Goal: Task Accomplishment & Management: Use online tool/utility

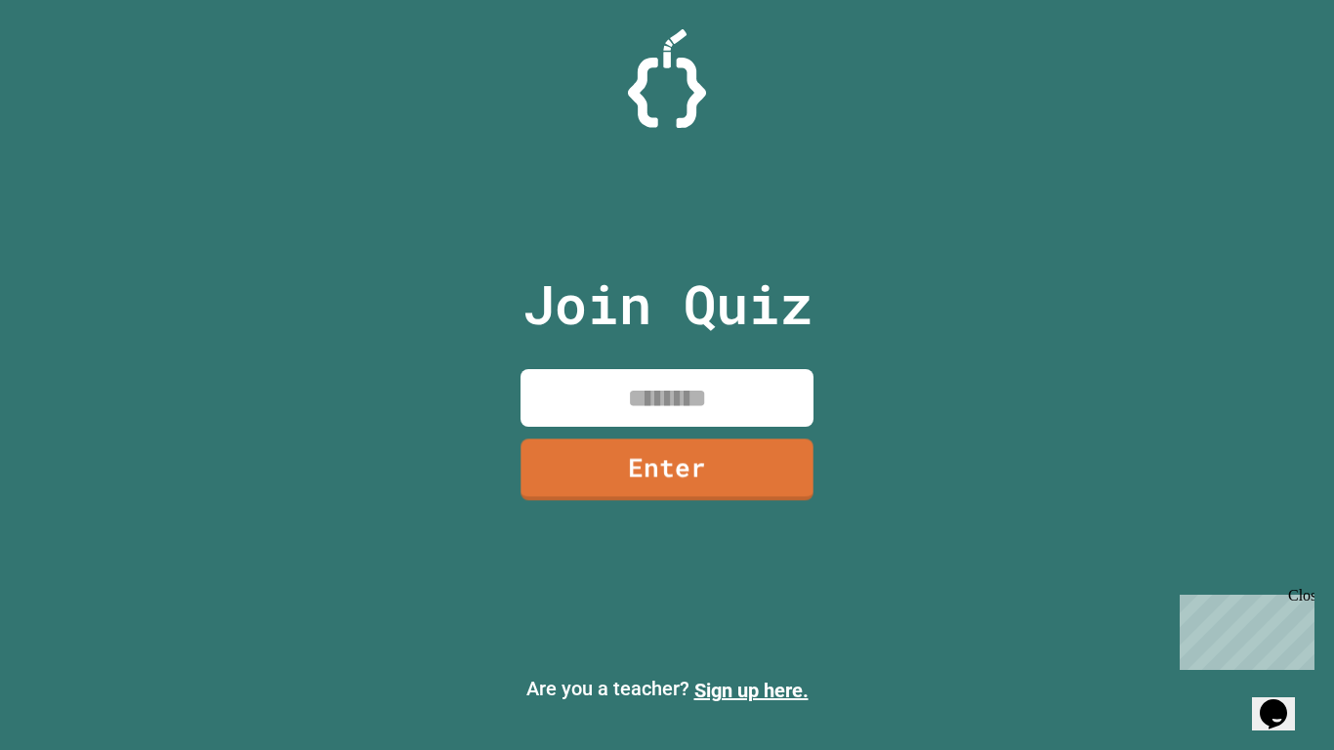
click at [610, 391] on input at bounding box center [666, 398] width 293 height 58
type input "********"
click at [737, 399] on input "********" at bounding box center [666, 398] width 293 height 58
click at [766, 509] on div "Join Quiz ******** Enter" at bounding box center [667, 375] width 329 height 652
click at [744, 438] on link "Enter" at bounding box center [667, 469] width 294 height 62
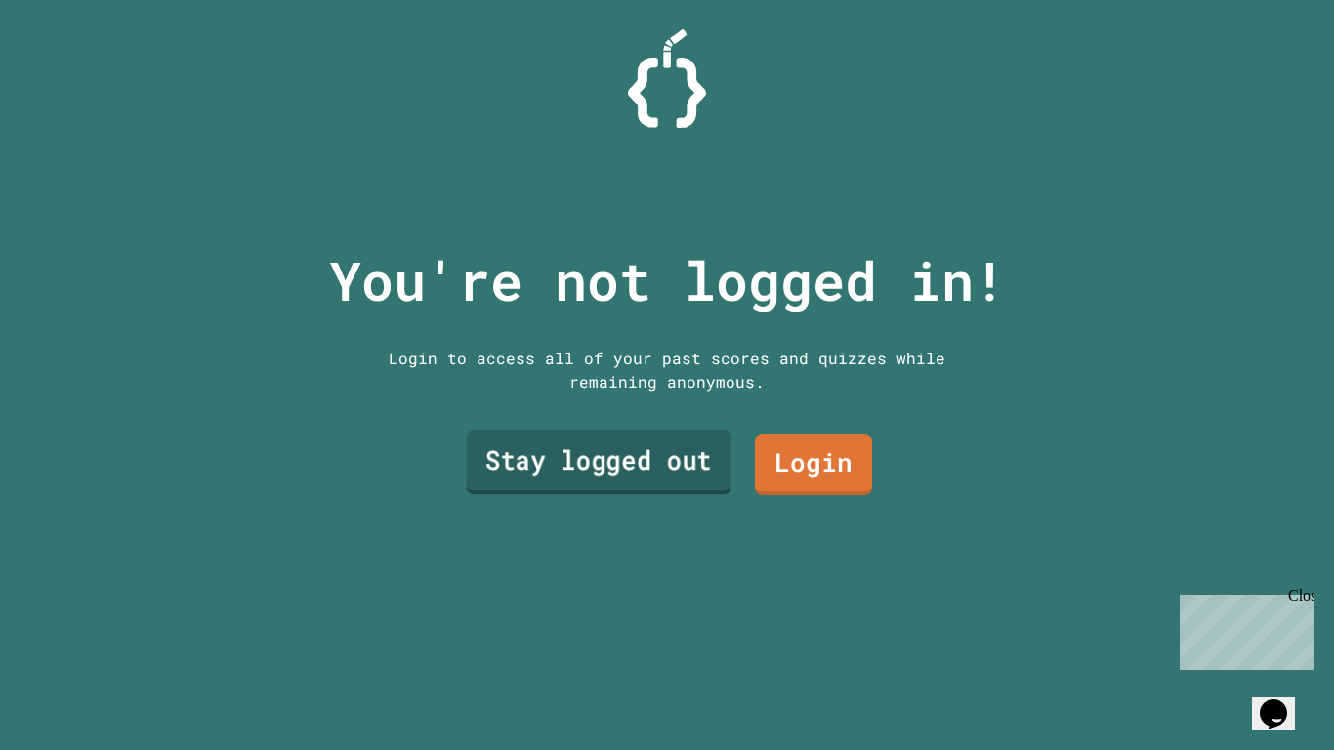
click at [673, 441] on link "Stay logged out" at bounding box center [598, 462] width 265 height 64
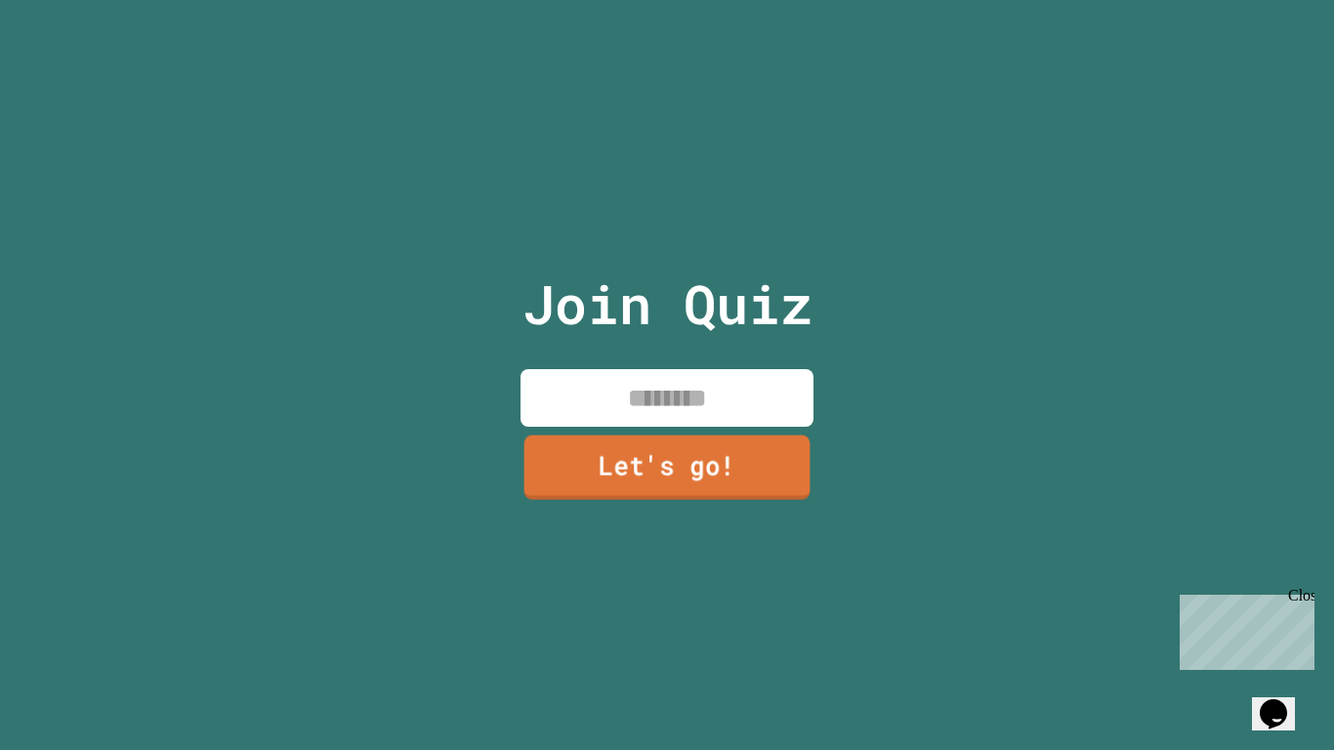
click at [663, 424] on input at bounding box center [666, 398] width 293 height 58
type input "******"
click at [690, 463] on link "Let's go!" at bounding box center [667, 467] width 266 height 64
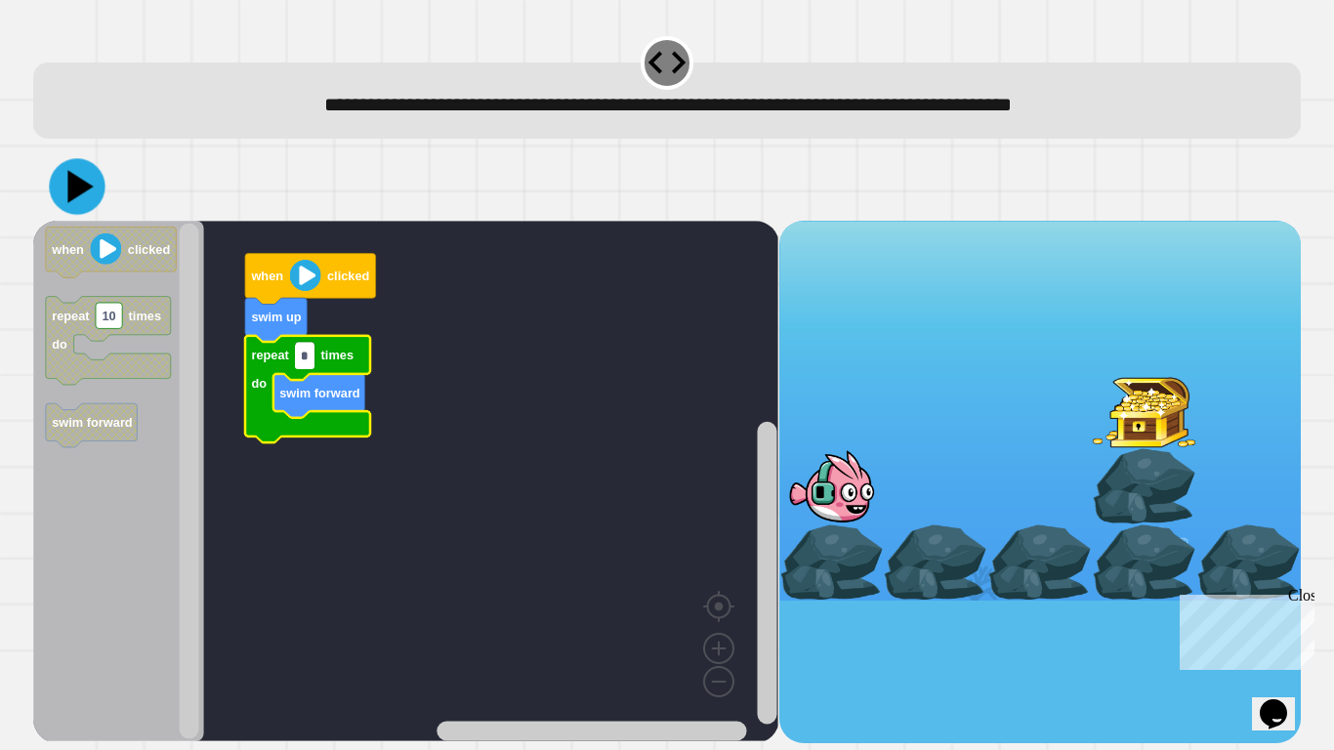
type input "*"
click at [79, 194] on icon at bounding box center [80, 186] width 25 height 32
click at [310, 351] on input "*" at bounding box center [305, 356] width 20 height 25
type input "*"
click at [91, 195] on icon at bounding box center [78, 187] width 58 height 58
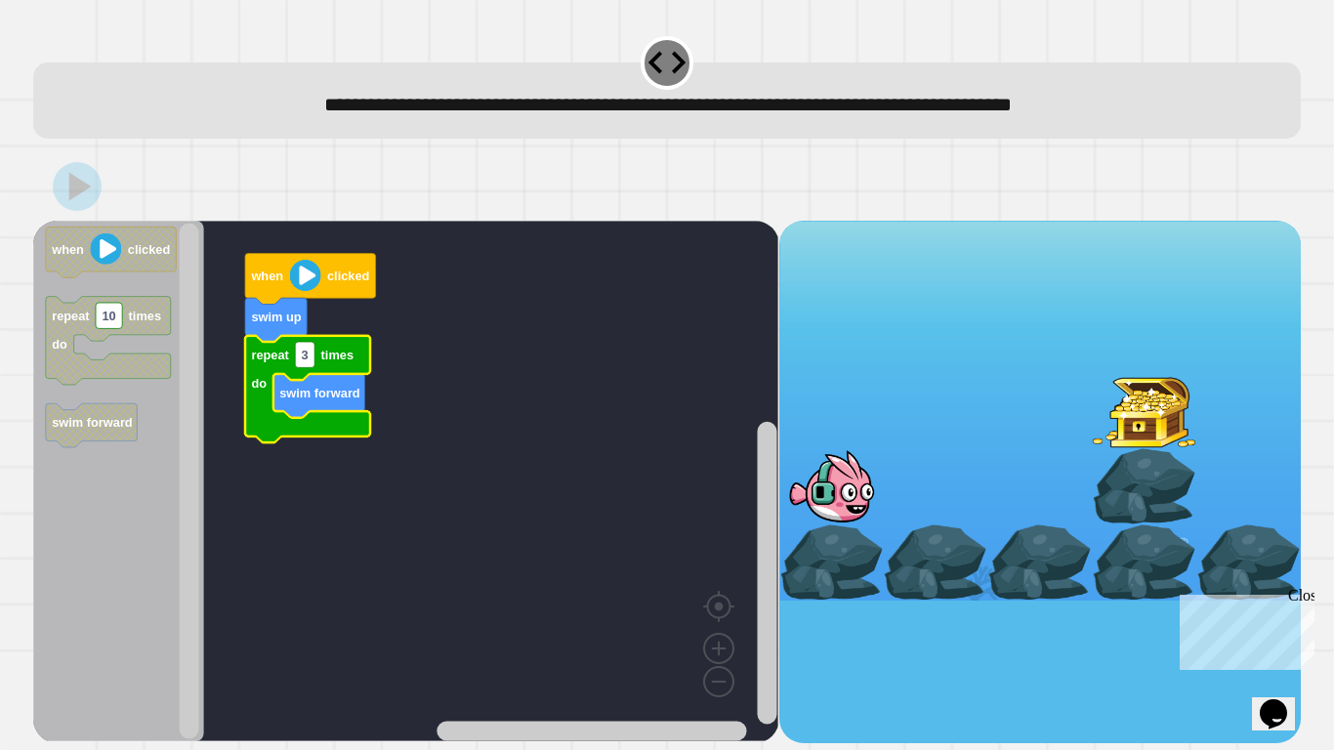
click at [99, 201] on div at bounding box center [666, 186] width 1267 height 68
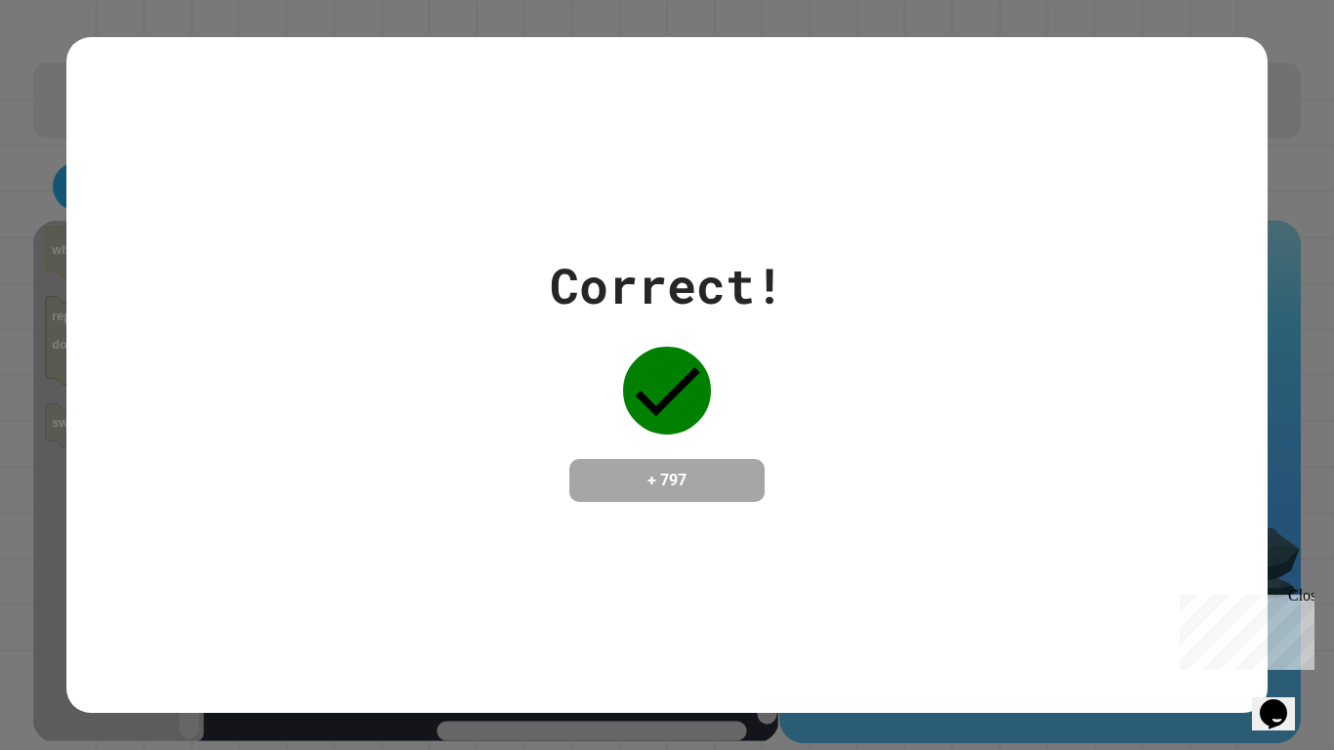
click at [1325, 600] on div "Correct! + 797" at bounding box center [667, 375] width 1334 height 750
click at [1287, 581] on div "Correct! + 797" at bounding box center [667, 375] width 1334 height 750
click at [1282, 693] on div "Chat with us now!" at bounding box center [1243, 702] width 127 height 18
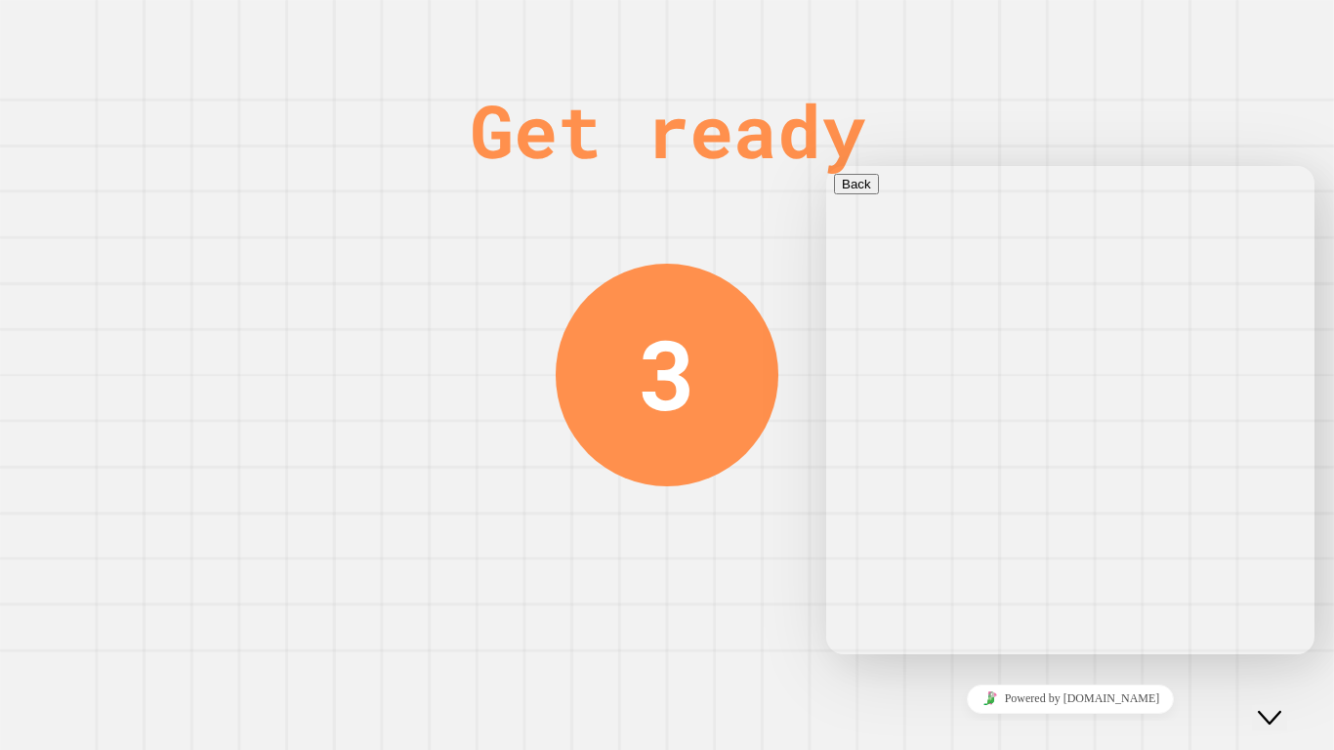
click at [782, 633] on div "Get ready 3" at bounding box center [667, 375] width 1334 height 750
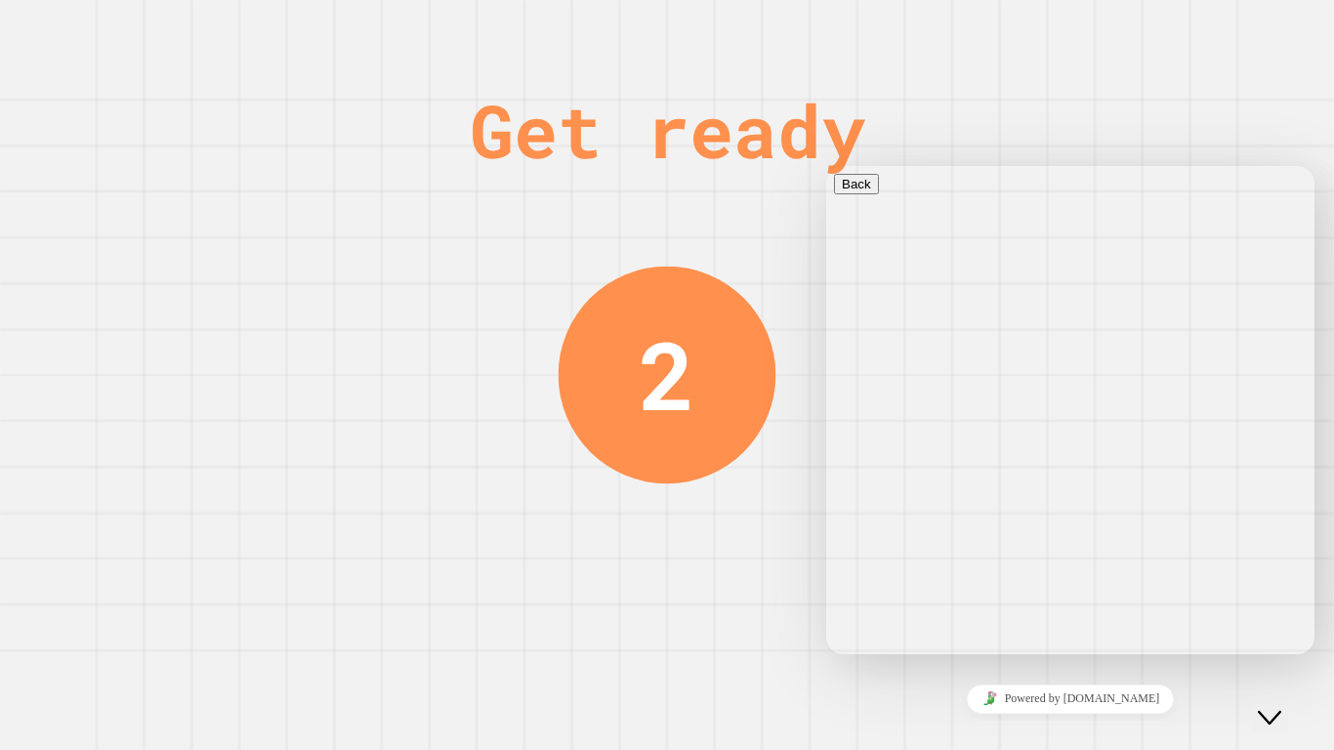
click at [1287, 723] on button "Close Chat This icon closes the chat window." at bounding box center [1269, 717] width 35 height 25
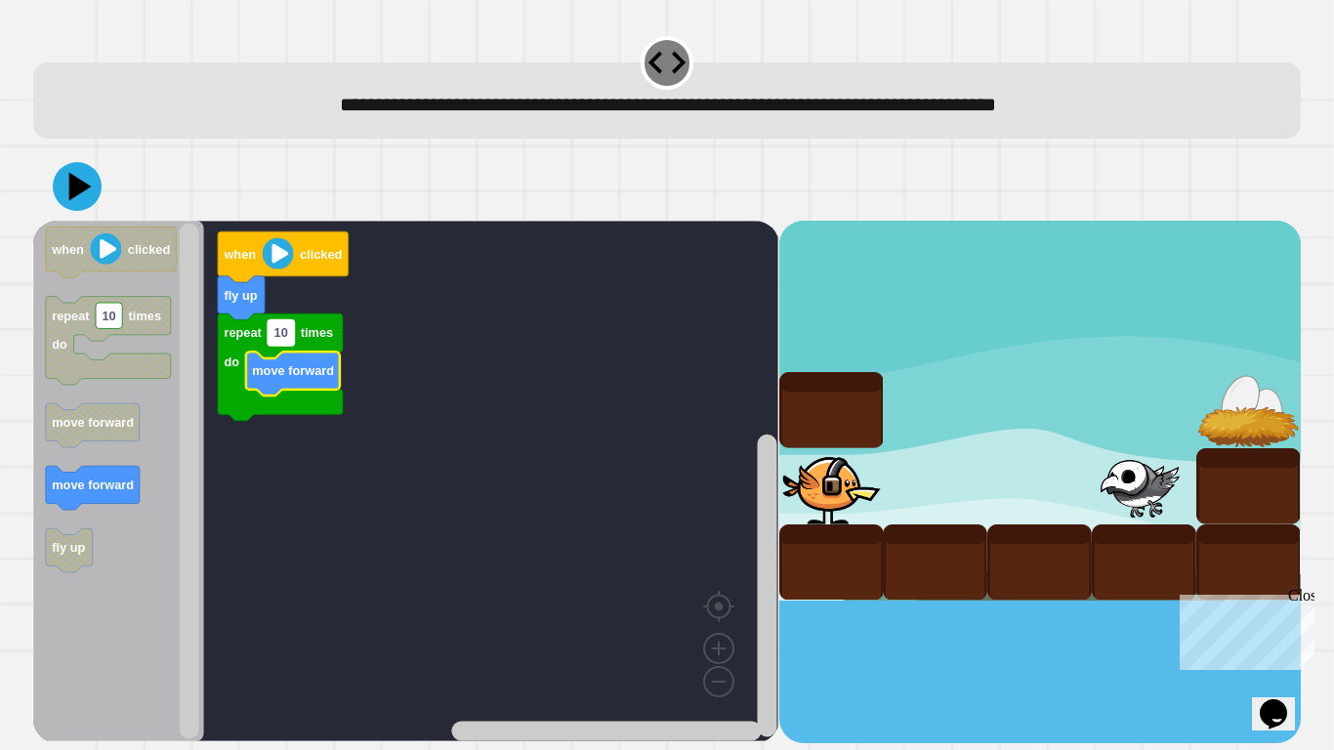
click at [287, 346] on rect "Blockly Workspace" at bounding box center [281, 332] width 26 height 25
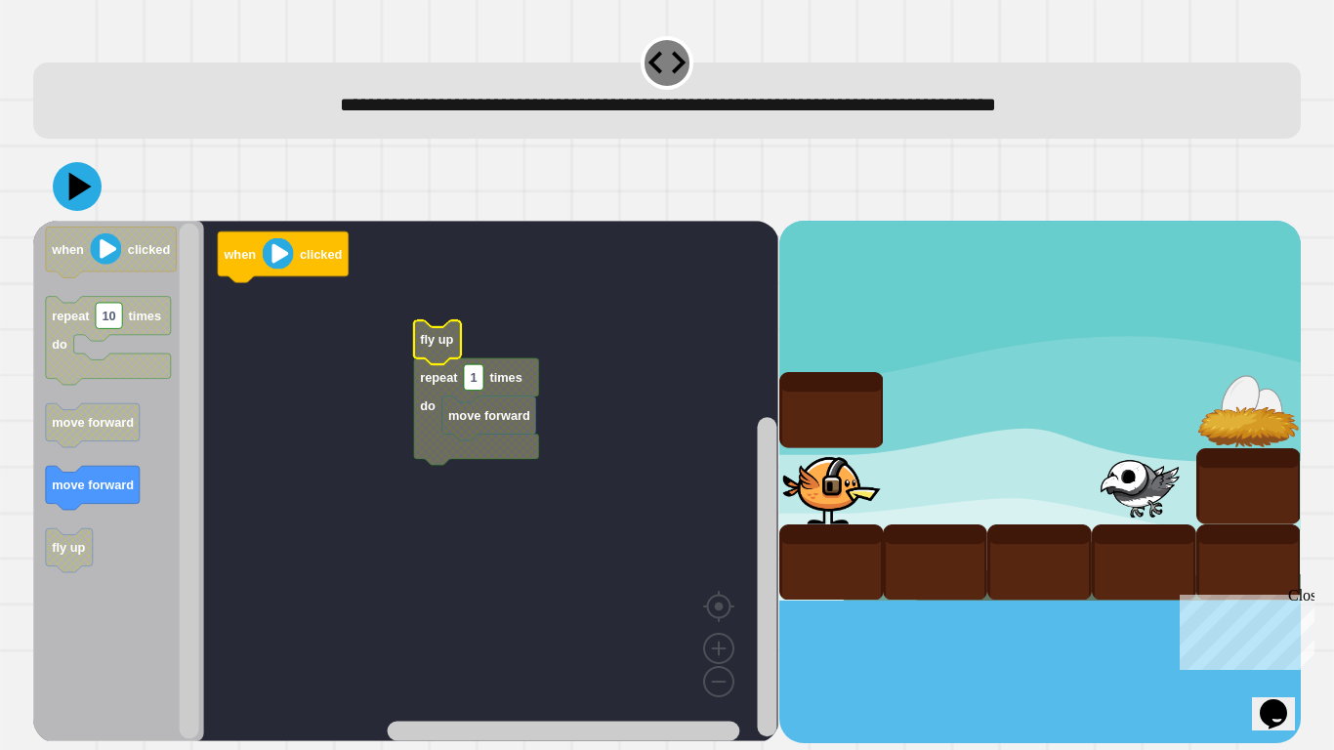
click at [433, 350] on icon "Blockly Workspace" at bounding box center [437, 342] width 47 height 44
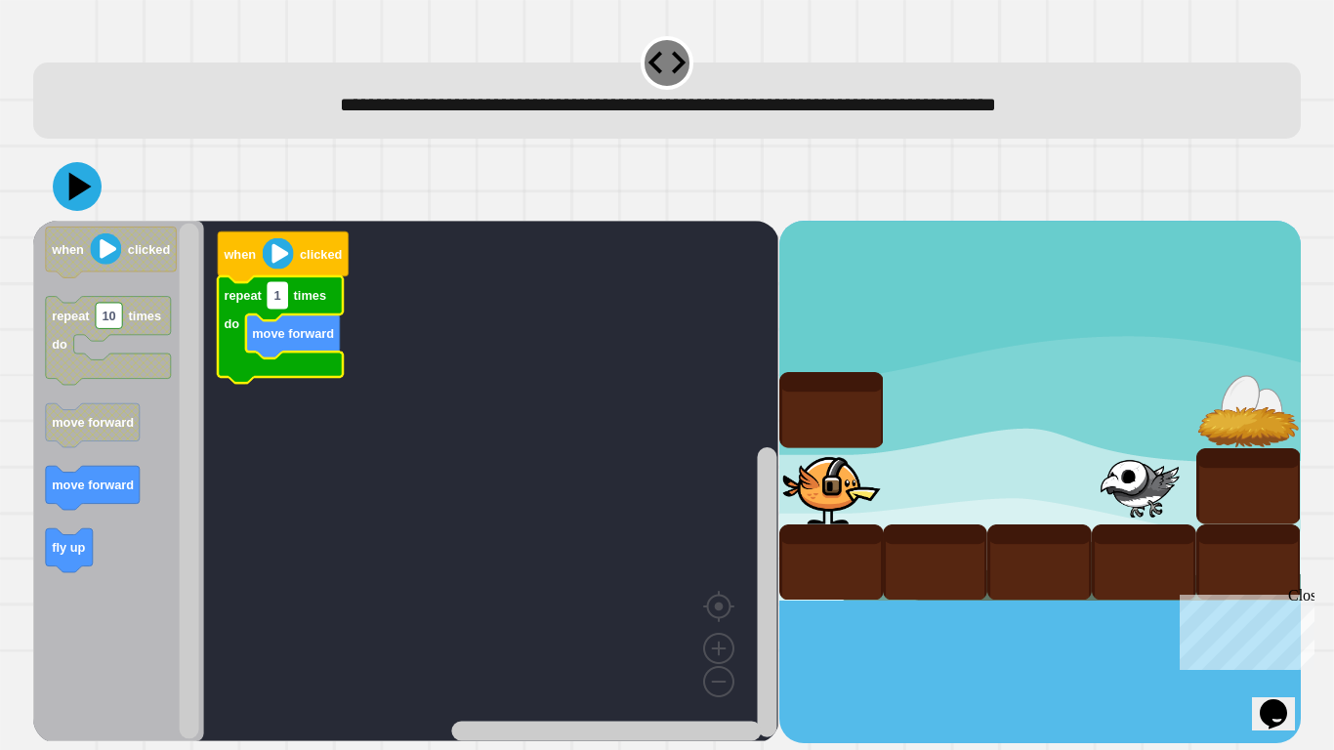
click at [278, 302] on text "1" at bounding box center [277, 295] width 7 height 15
type input "*"
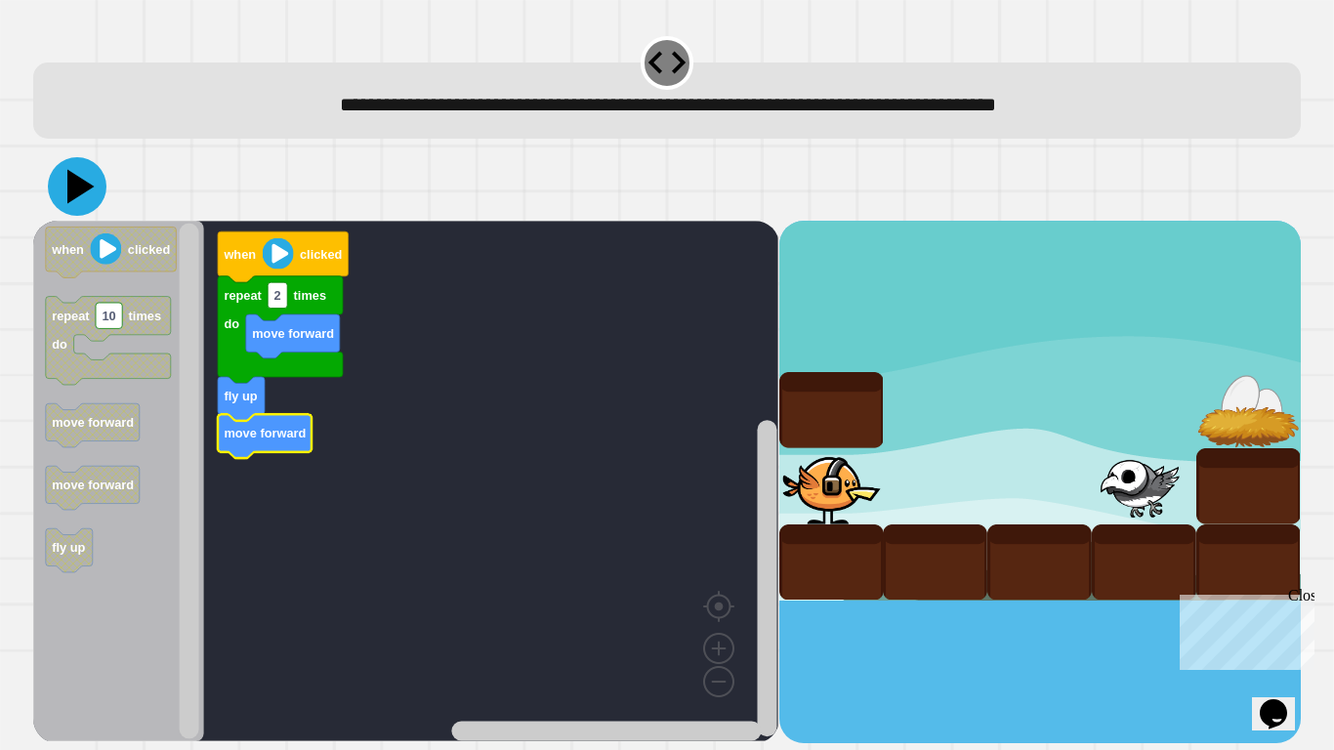
click at [102, 189] on button at bounding box center [77, 186] width 59 height 59
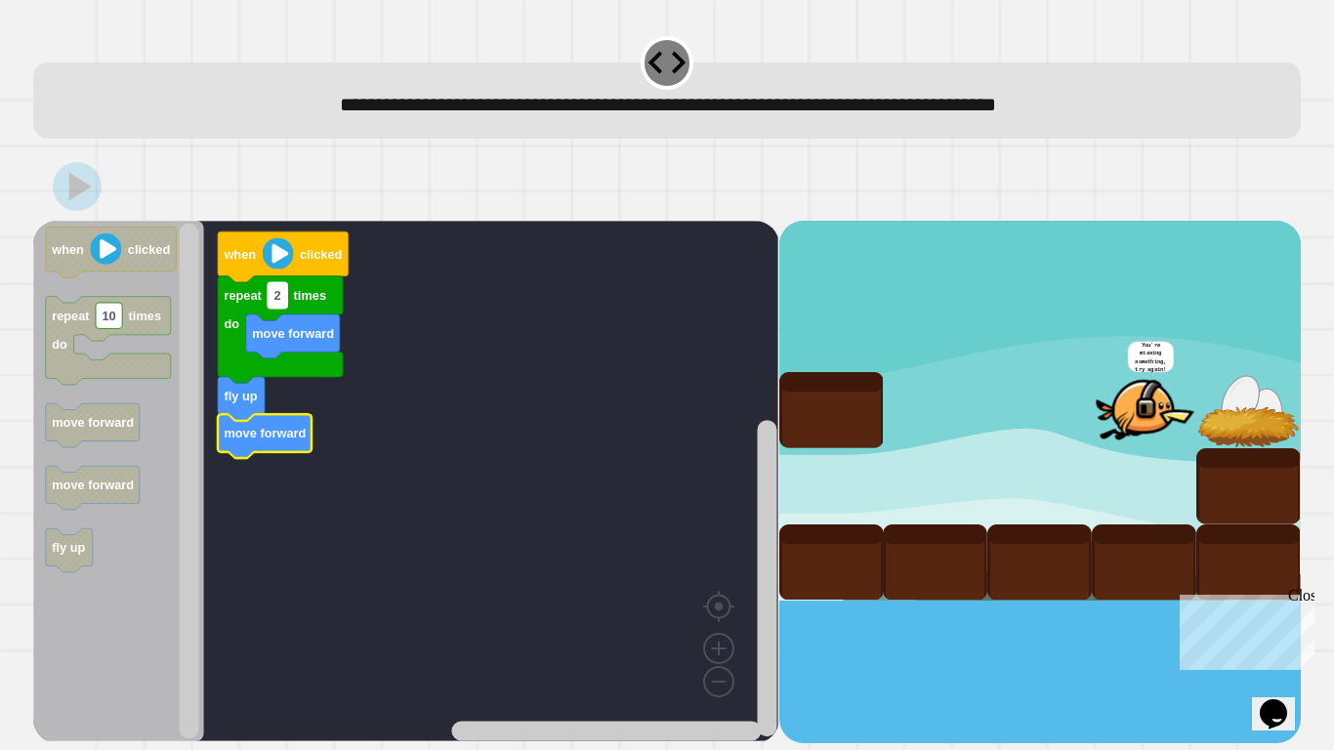
click at [284, 293] on rect "Blockly Workspace" at bounding box center [278, 294] width 20 height 25
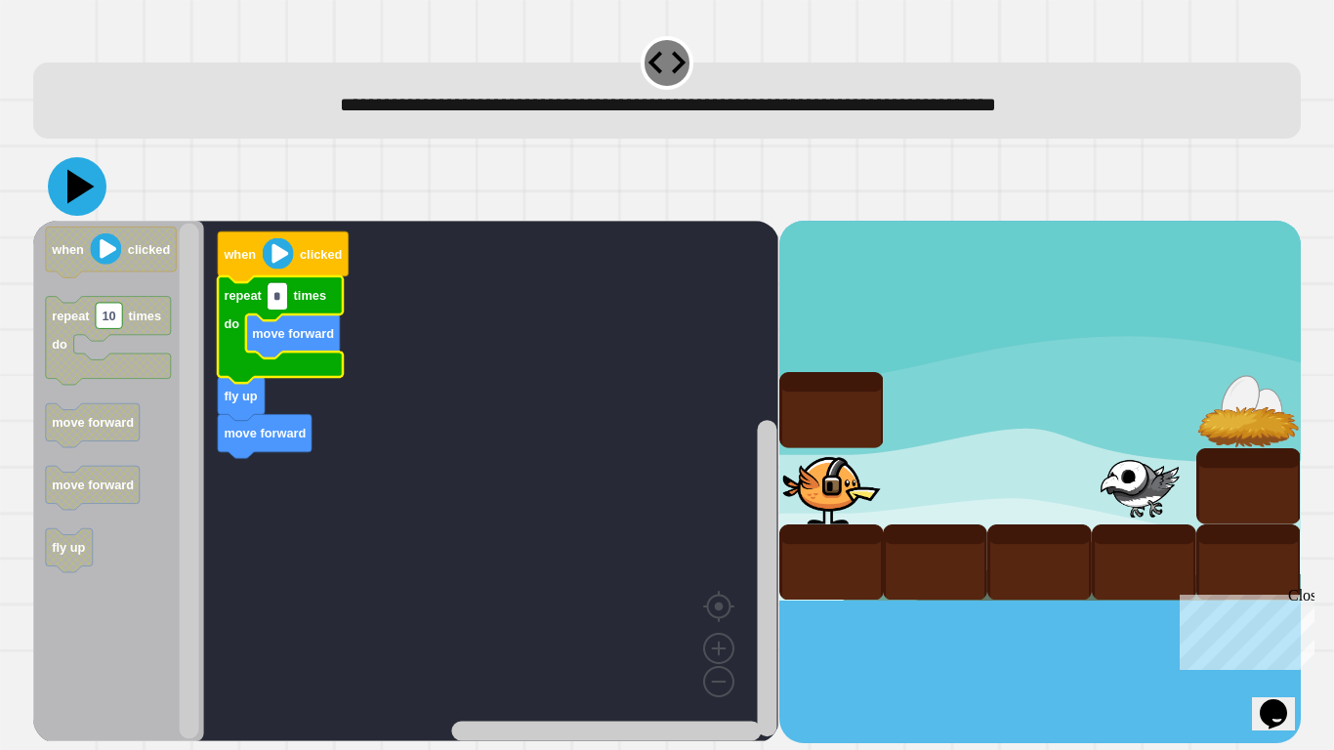
type input "*"
click at [72, 186] on icon at bounding box center [80, 187] width 27 height 34
click at [280, 302] on input "*" at bounding box center [278, 296] width 20 height 25
type input "*"
click at [82, 184] on icon at bounding box center [80, 187] width 27 height 34
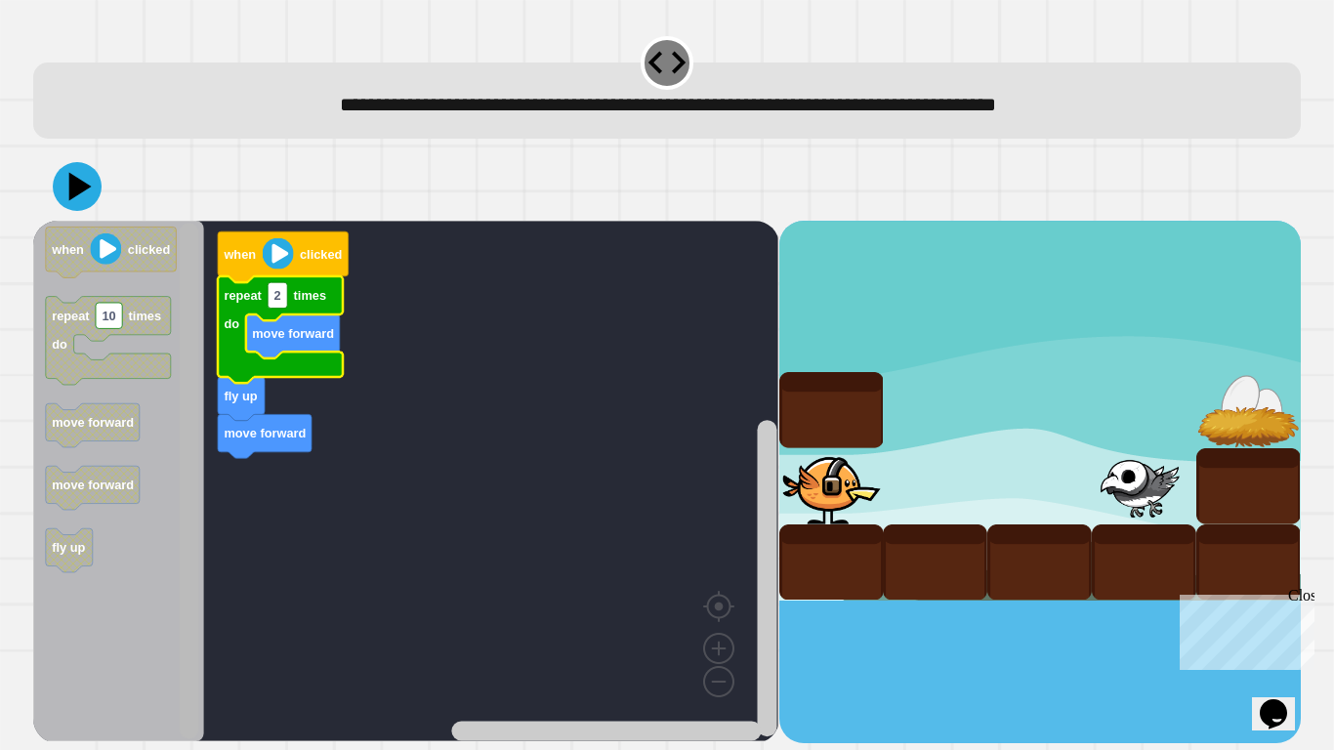
click at [205, 332] on div "when clicked repeat 2 times do move forward fly up move forward when clicked re…" at bounding box center [405, 482] width 745 height 522
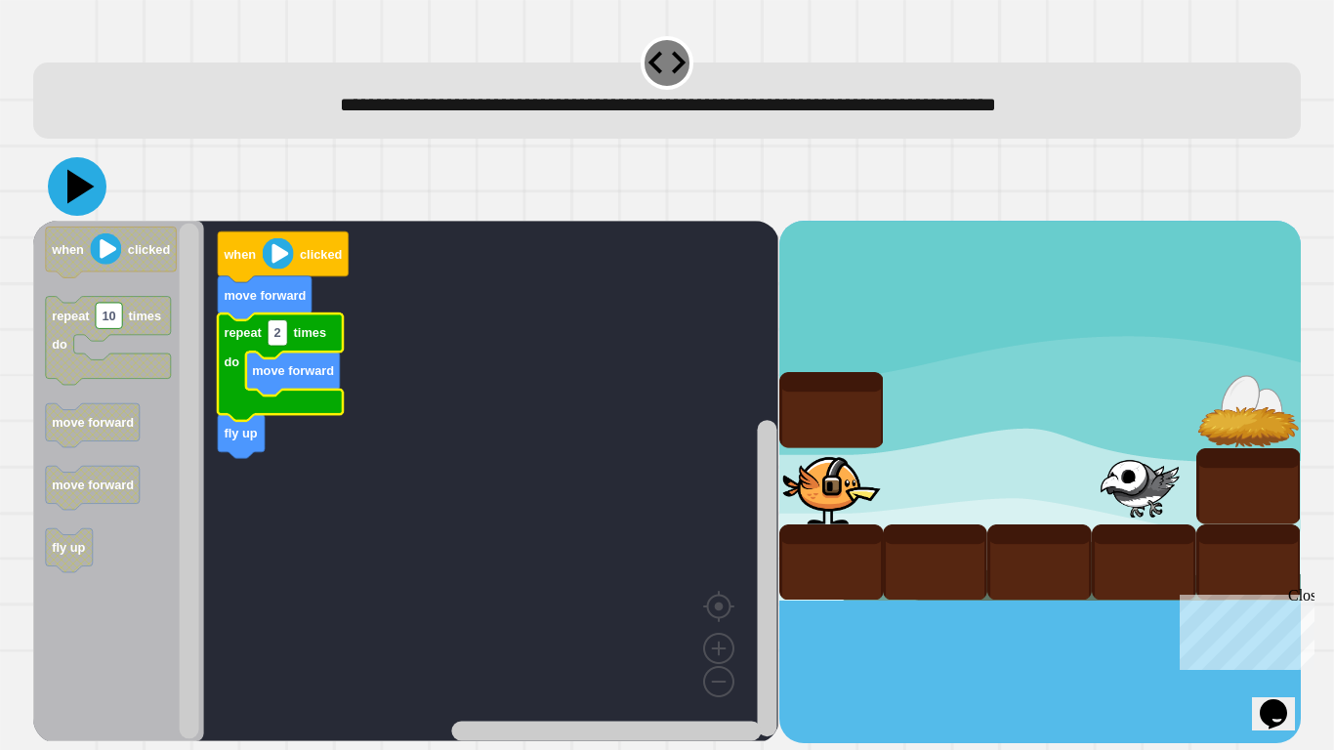
click at [71, 170] on icon at bounding box center [77, 186] width 59 height 59
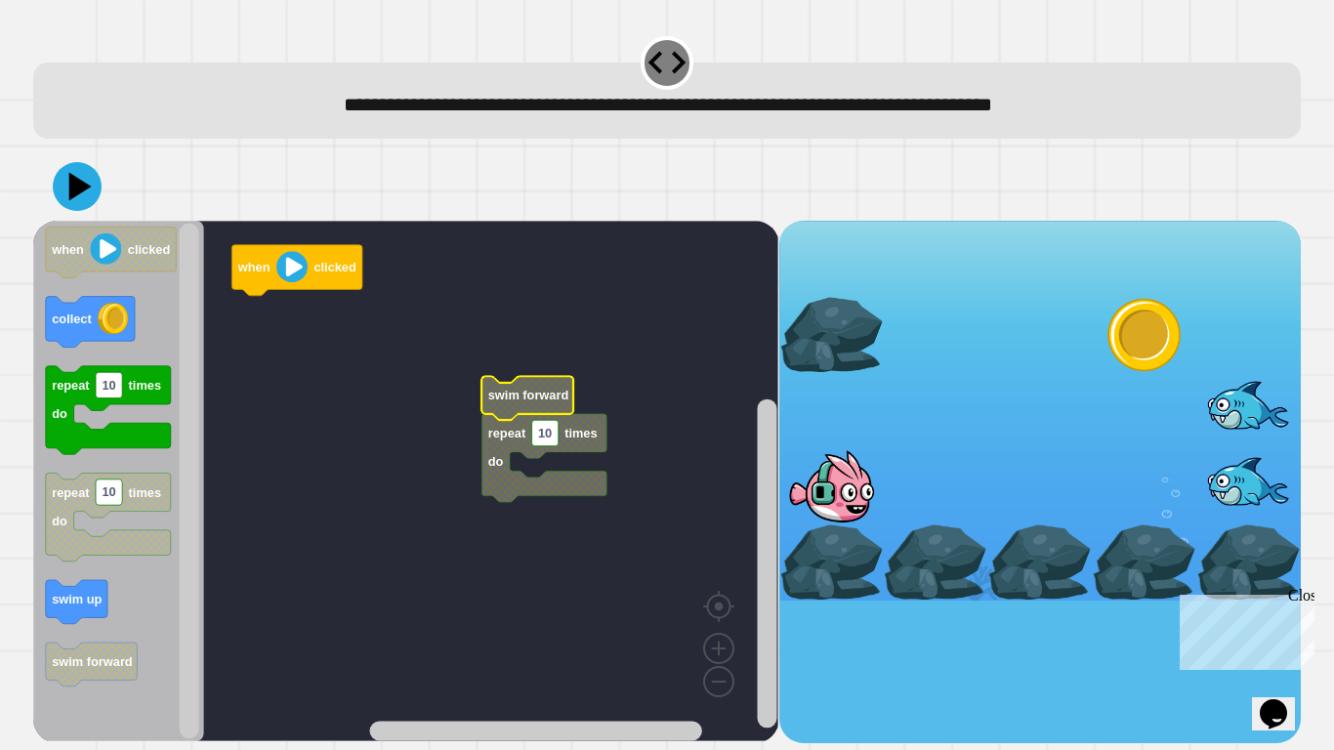
click at [523, 394] on text "swim forward" at bounding box center [528, 395] width 81 height 15
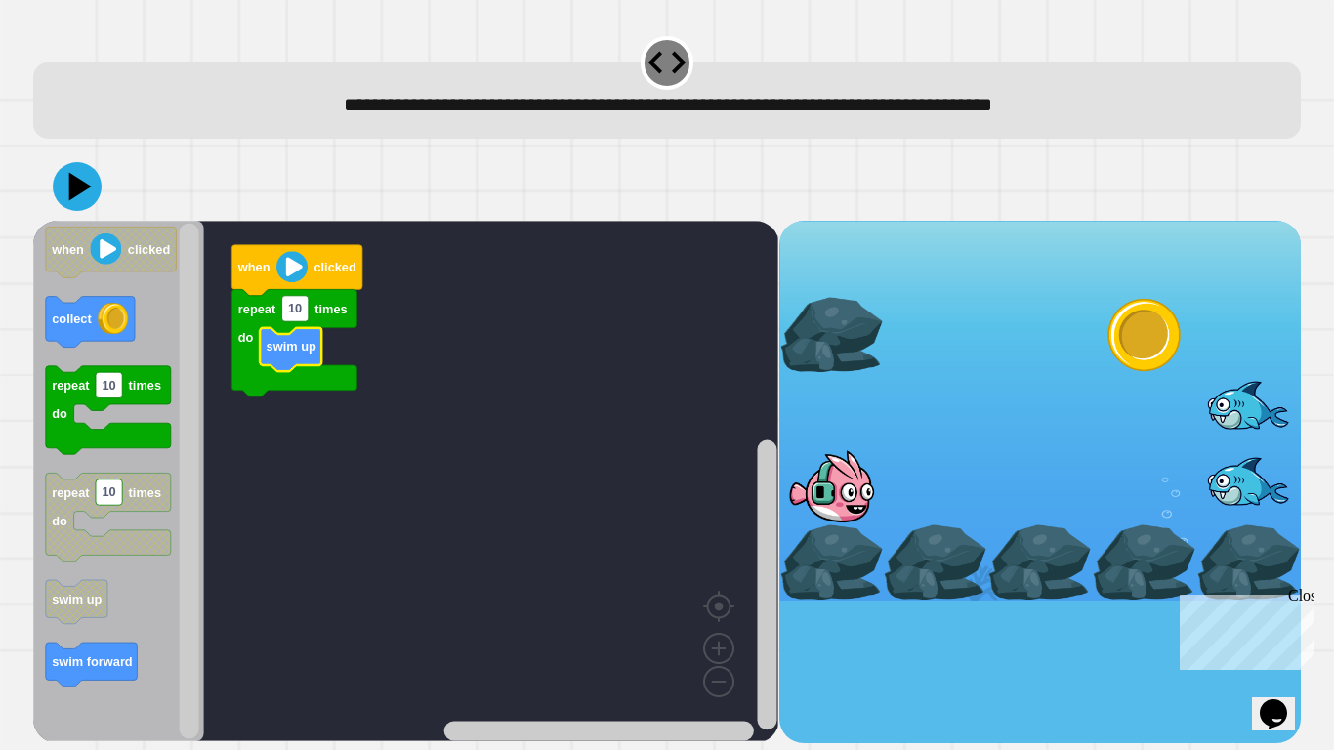
click at [272, 361] on g "when clicked repeat 10 times do swim up" at bounding box center [415, 481] width 764 height 520
click at [274, 364] on icon "Blockly Workspace" at bounding box center [291, 350] width 62 height 44
click at [269, 358] on icon "Blockly Workspace" at bounding box center [294, 333] width 125 height 88
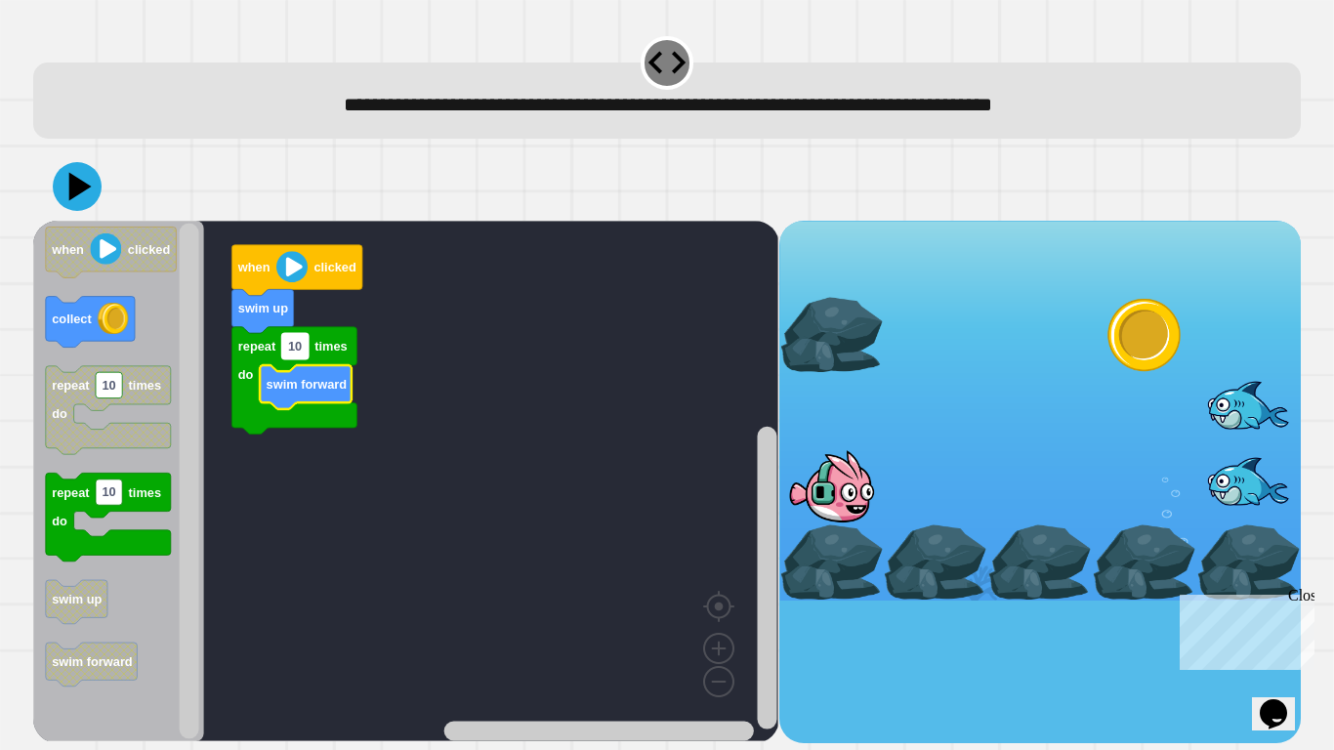
click at [292, 348] on text "10" at bounding box center [295, 346] width 14 height 15
click at [305, 358] on input "**" at bounding box center [295, 347] width 26 height 25
type input "*"
click at [358, 524] on rect "Blockly Workspace" at bounding box center [405, 481] width 745 height 520
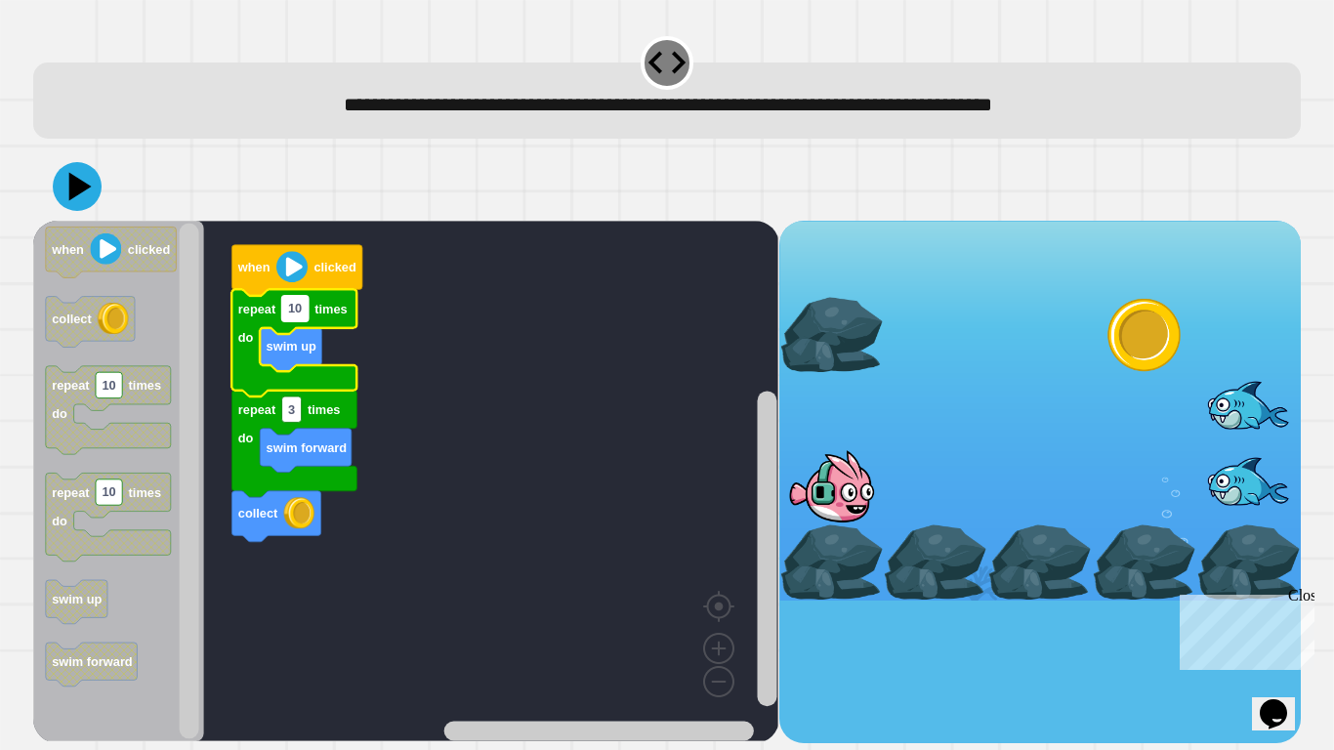
click at [296, 316] on text "10" at bounding box center [295, 309] width 14 height 15
type input "*"
click at [50, 183] on div at bounding box center [666, 186] width 1267 height 68
click at [65, 187] on icon at bounding box center [77, 186] width 59 height 59
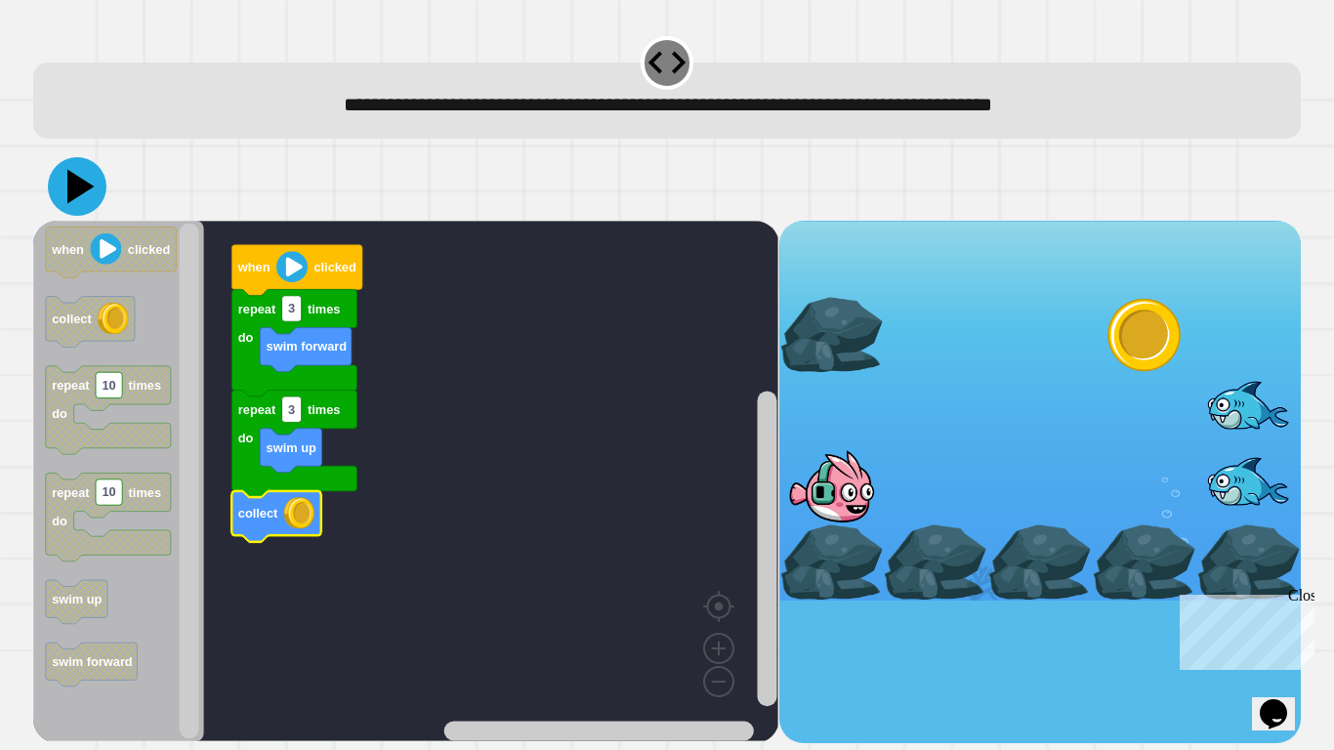
click at [60, 196] on icon at bounding box center [77, 186] width 59 height 59
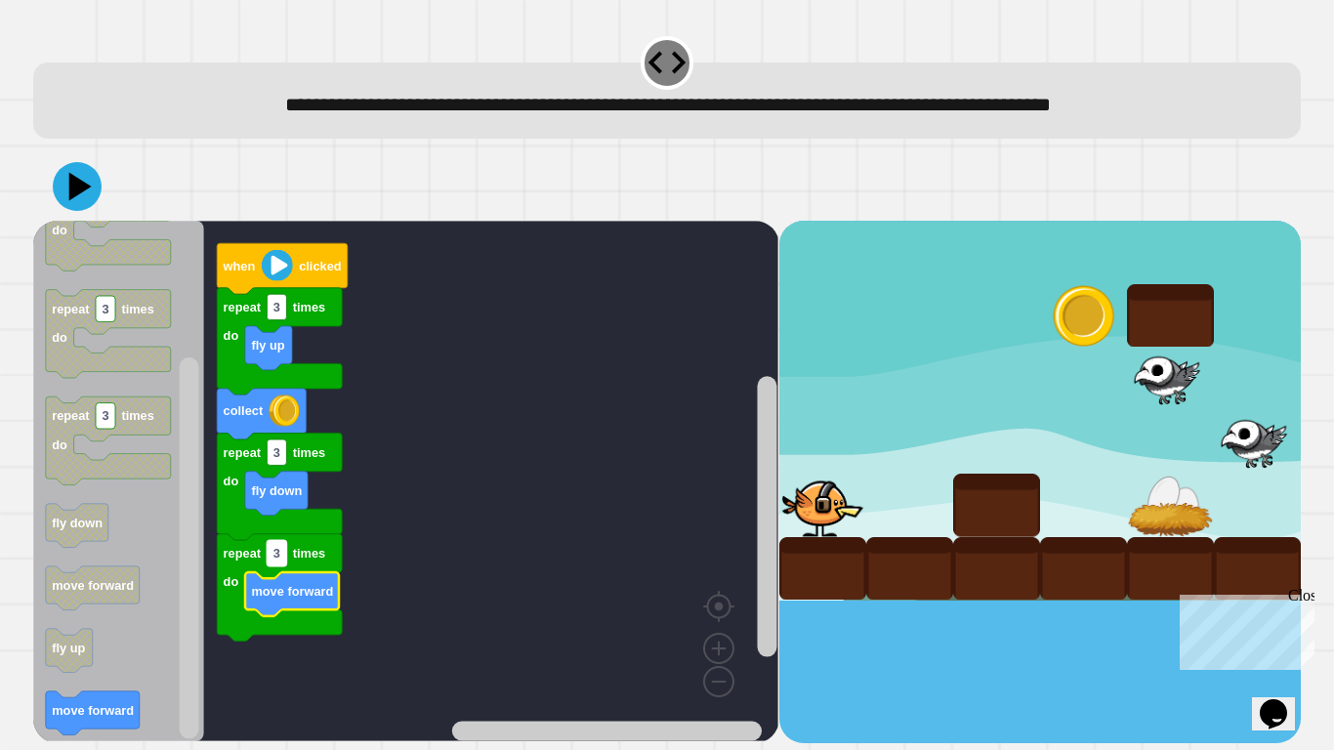
click at [278, 551] on text "3" at bounding box center [276, 553] width 7 height 15
type input "*"
click at [74, 205] on icon at bounding box center [77, 186] width 59 height 59
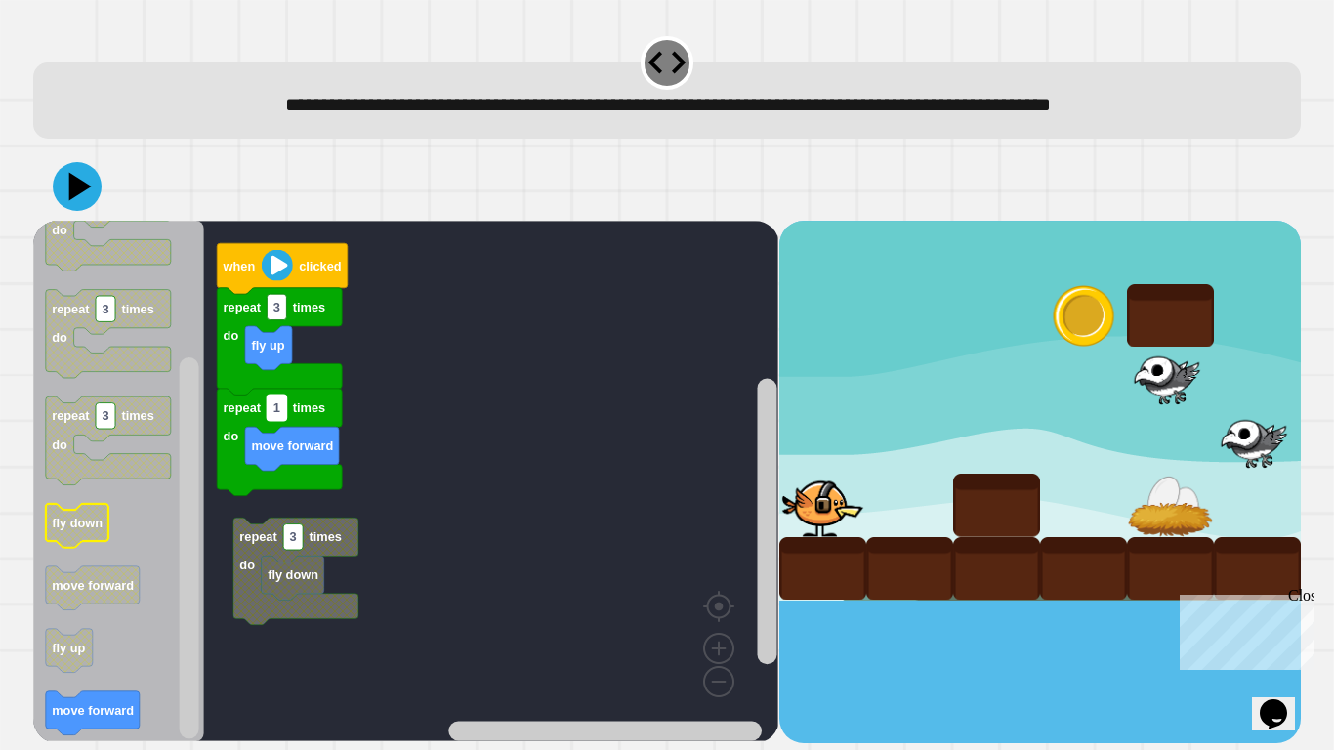
click at [285, 412] on rect "Blockly Workspace" at bounding box center [278, 406] width 20 height 25
type input "*"
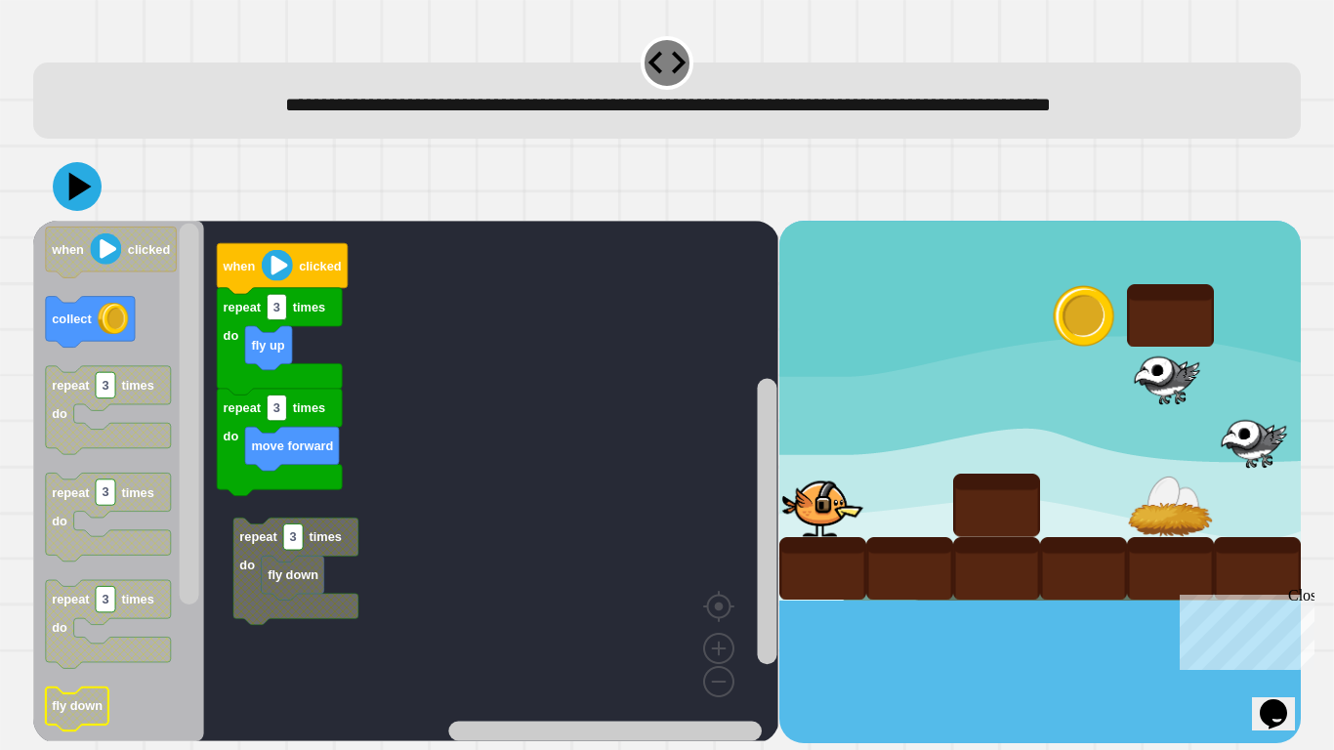
click at [354, 453] on div "repeat 3 times do fly down when clicked repeat 3 times do fly up repeat 3 times…" at bounding box center [405, 482] width 745 height 522
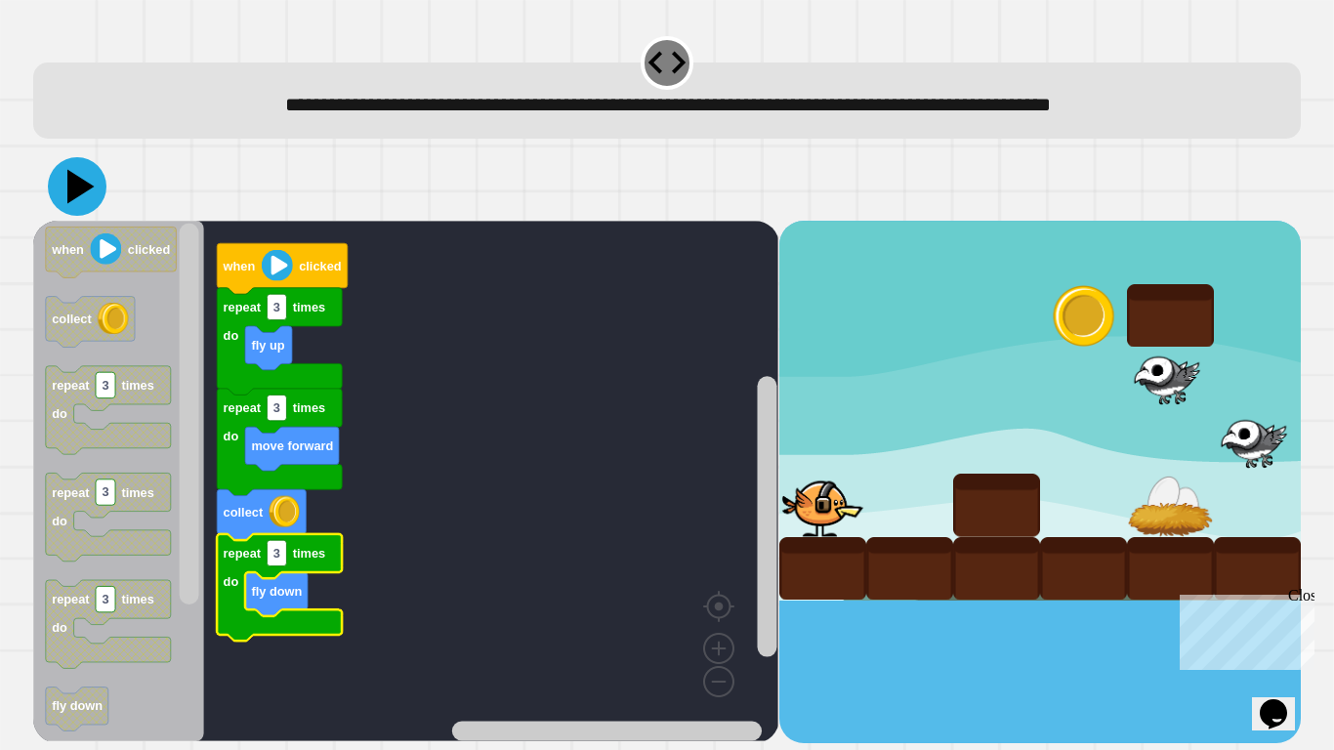
click at [64, 192] on icon at bounding box center [77, 186] width 59 height 59
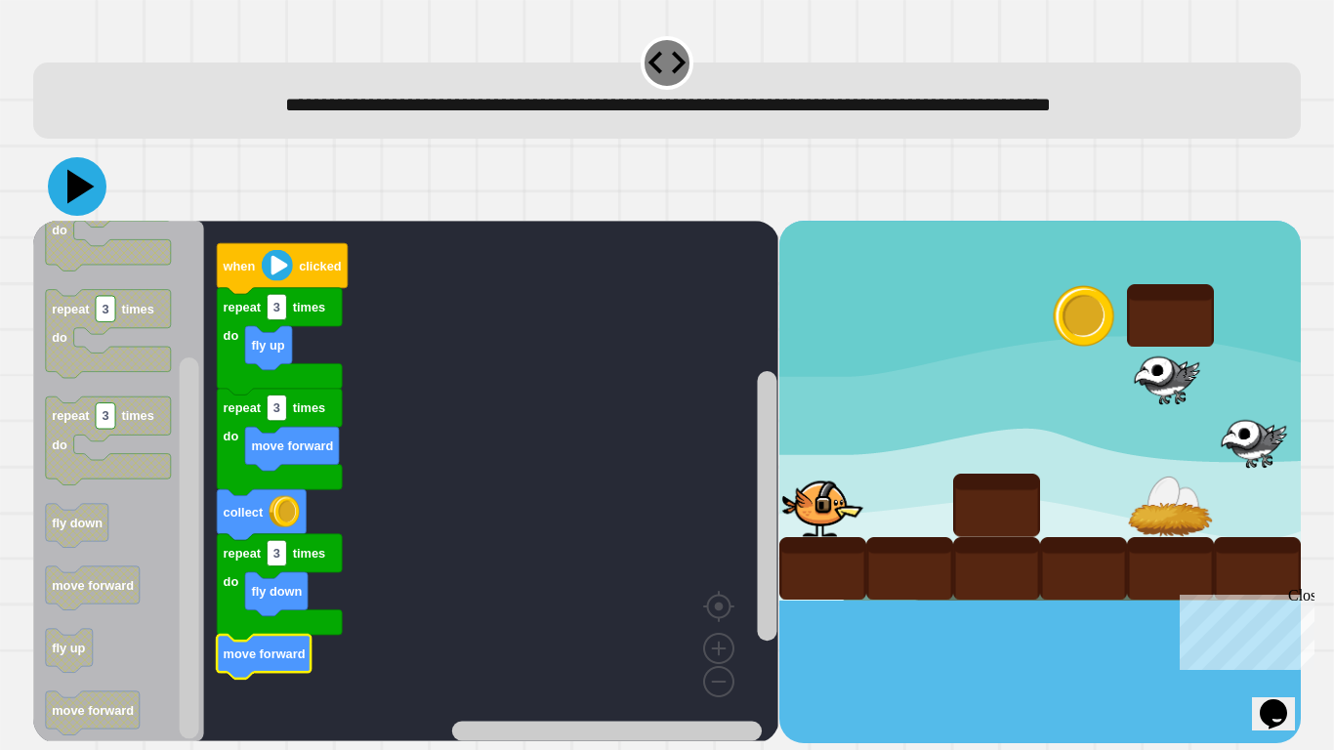
click at [78, 188] on icon at bounding box center [80, 187] width 27 height 34
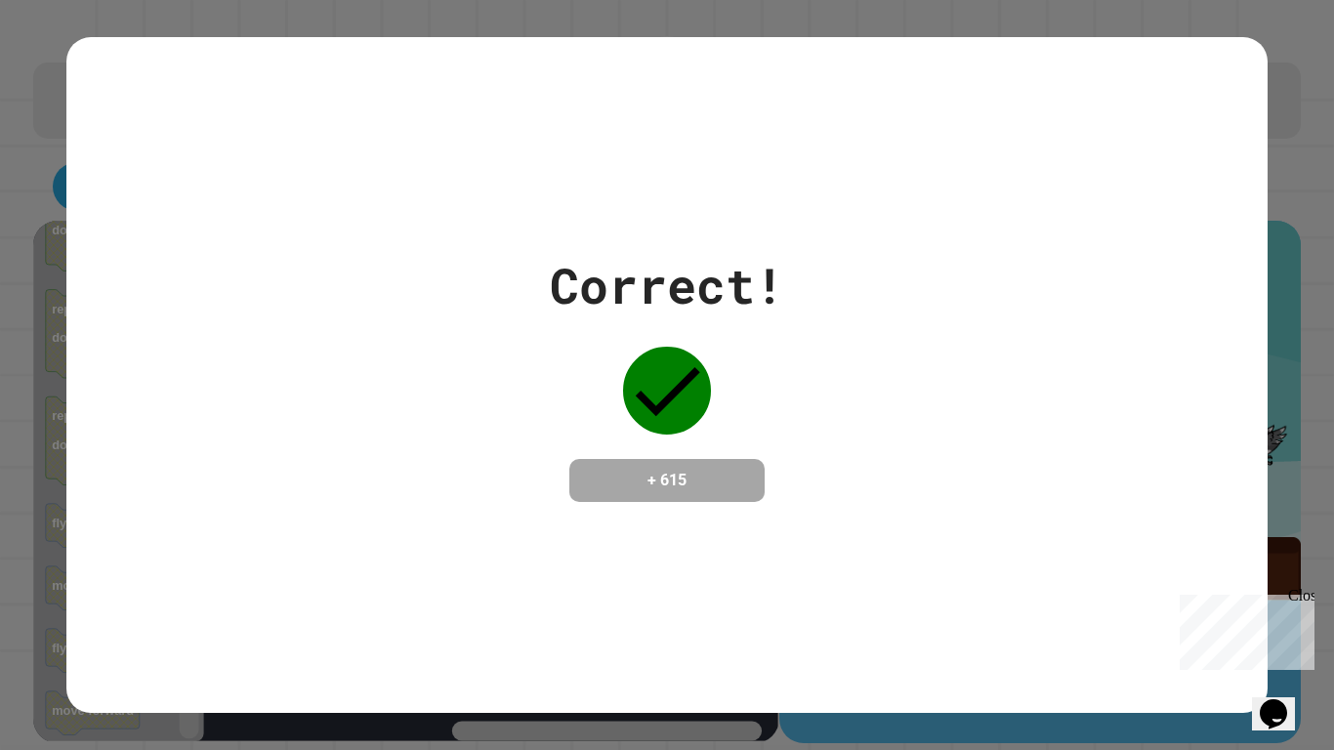
click at [1303, 587] on iframe at bounding box center [1243, 628] width 143 height 83
click at [1302, 589] on div "Close" at bounding box center [1300, 599] width 24 height 24
click at [597, 594] on div "Correct! + 615" at bounding box center [666, 374] width 1200 height 675
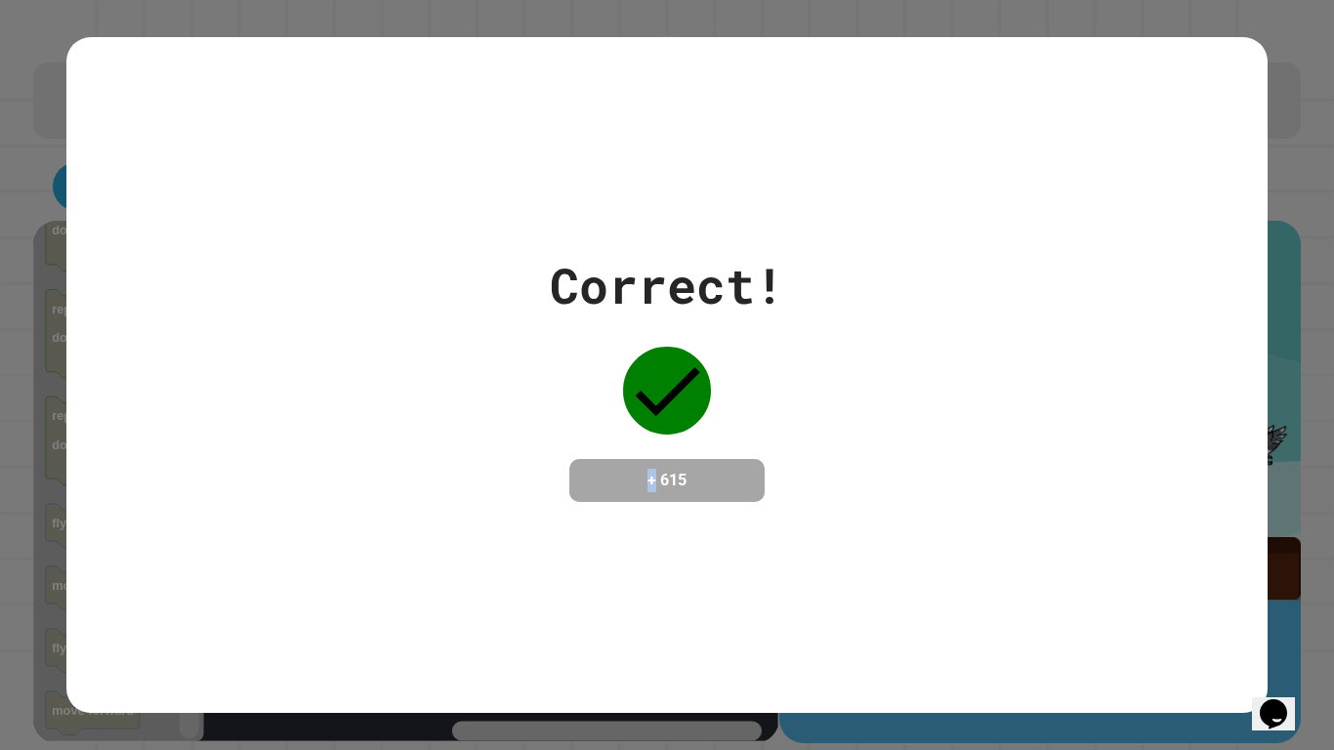
click at [597, 594] on div "Correct! + 615" at bounding box center [666, 374] width 1200 height 675
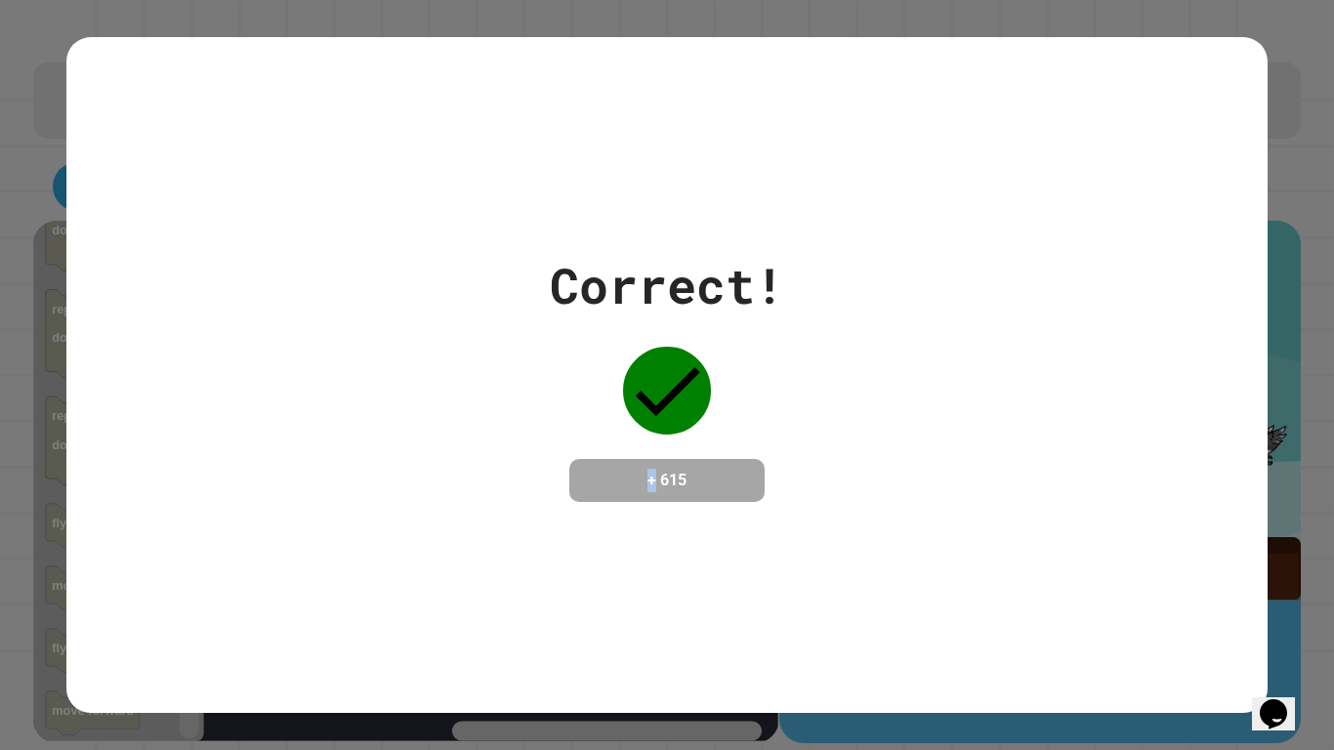
click at [597, 594] on div "Correct! + 615" at bounding box center [666, 374] width 1200 height 675
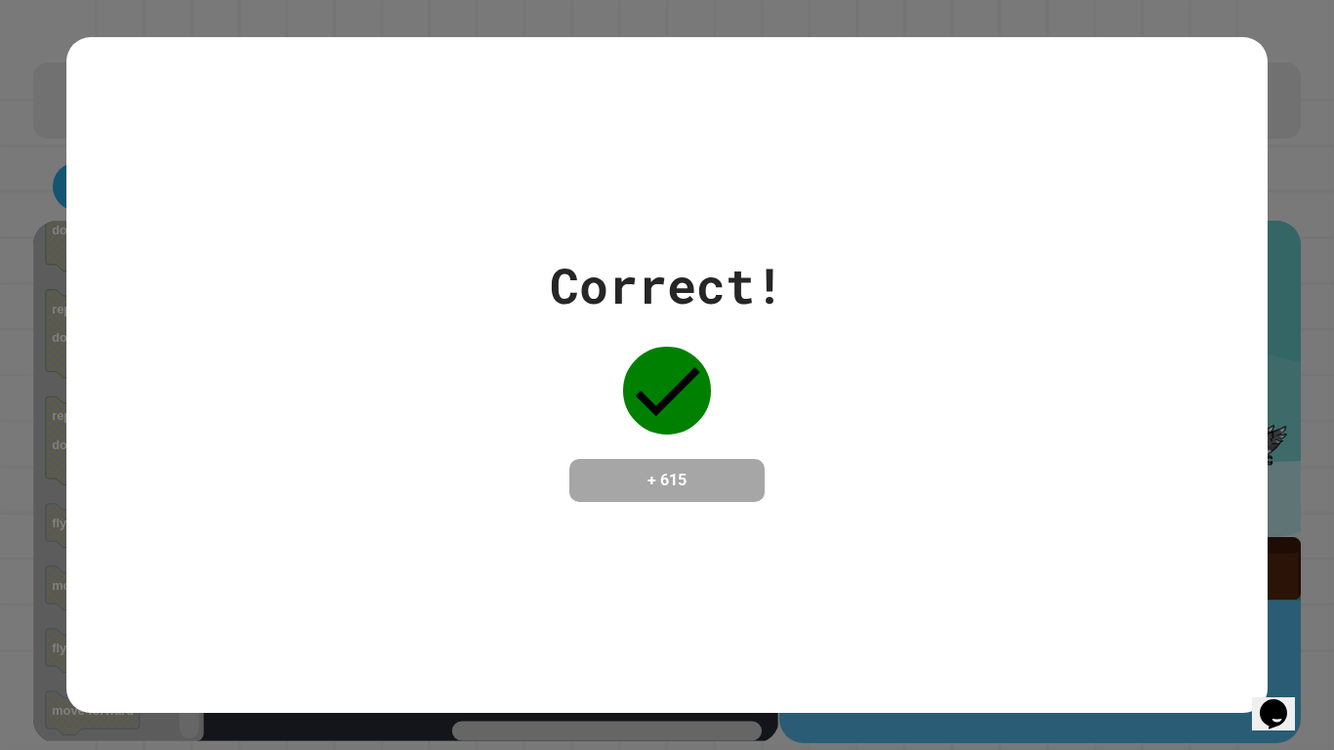
click at [597, 594] on div "Correct! + 615" at bounding box center [666, 374] width 1200 height 675
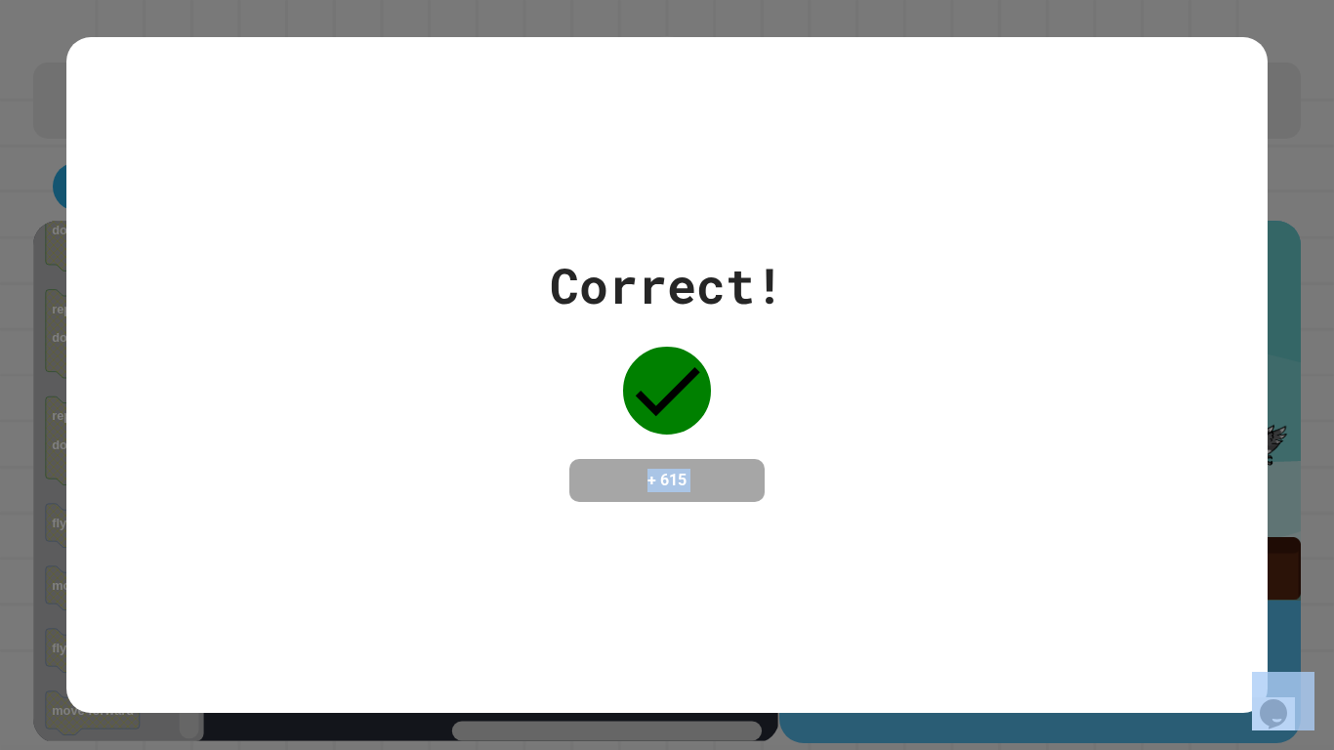
click at [597, 594] on div "Correct! + 615" at bounding box center [666, 374] width 1200 height 675
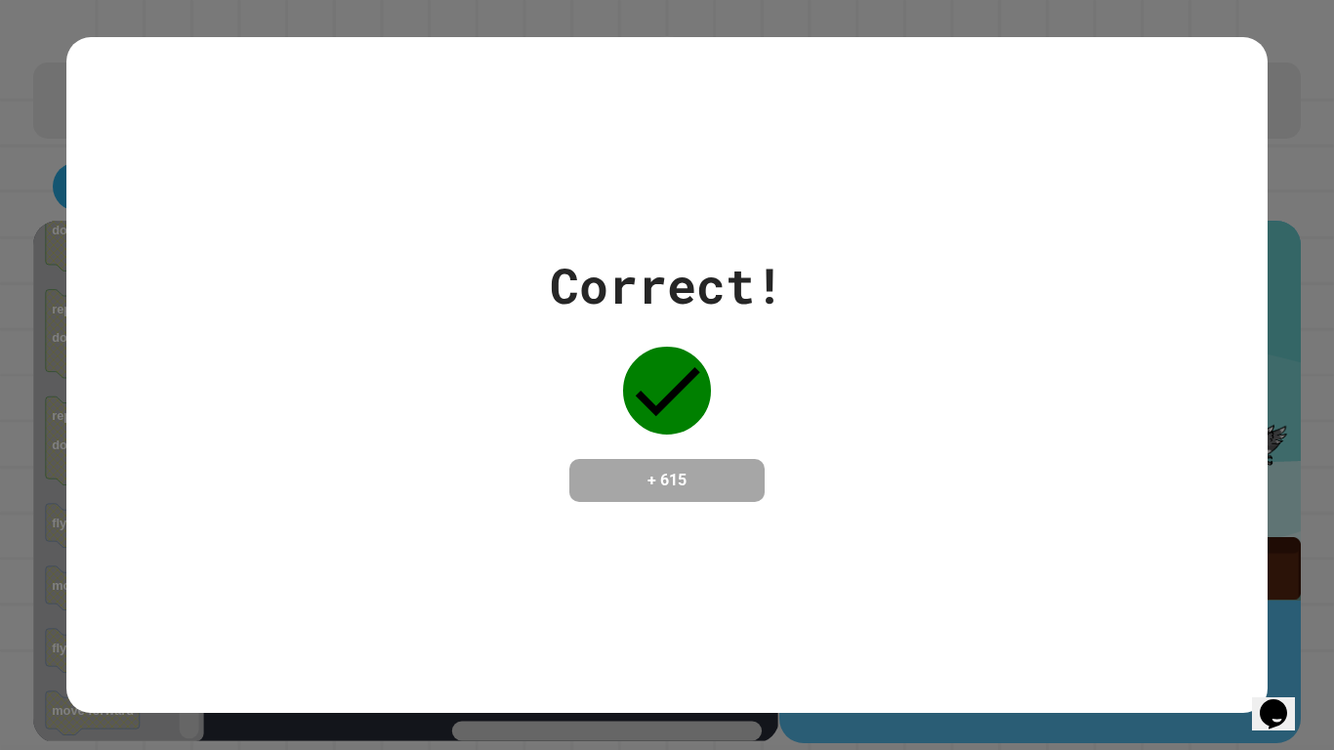
click at [597, 594] on div "Correct! + 615" at bounding box center [666, 374] width 1200 height 675
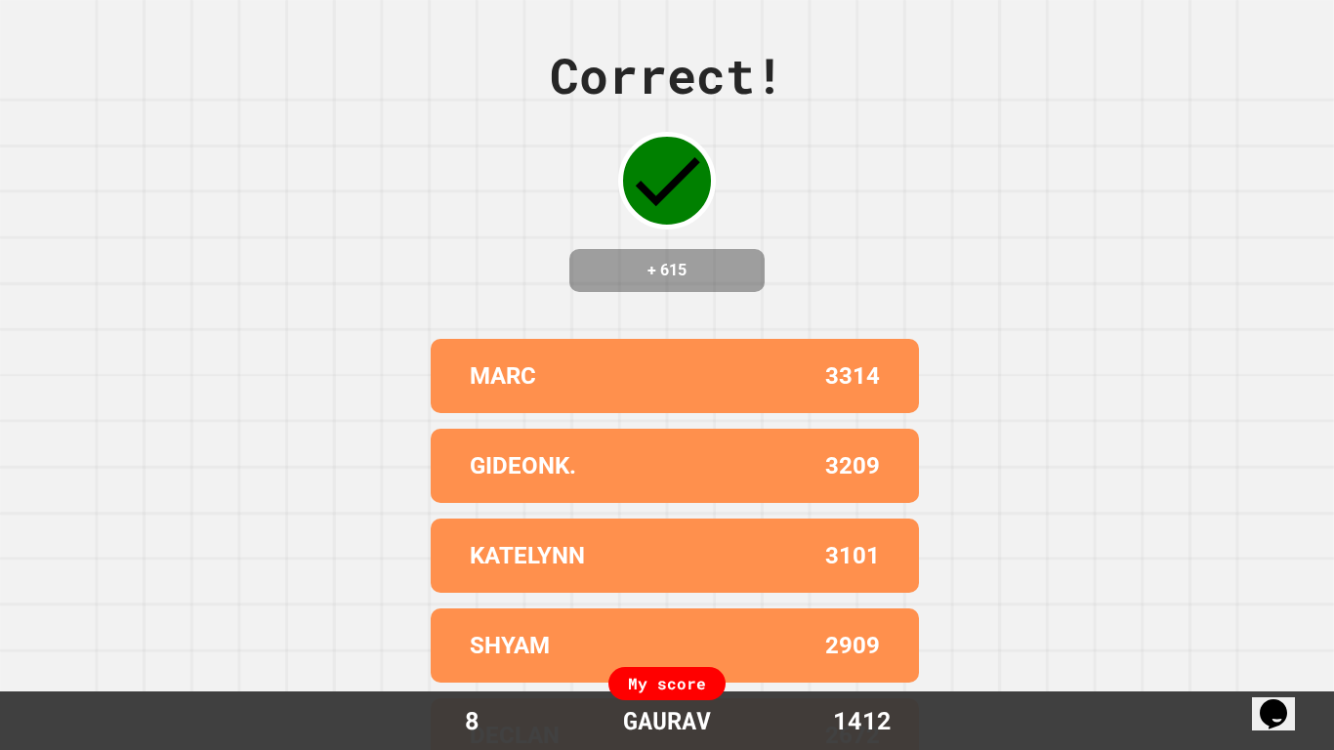
click at [597, 593] on div "KATELYNN 3101" at bounding box center [675, 555] width 488 height 74
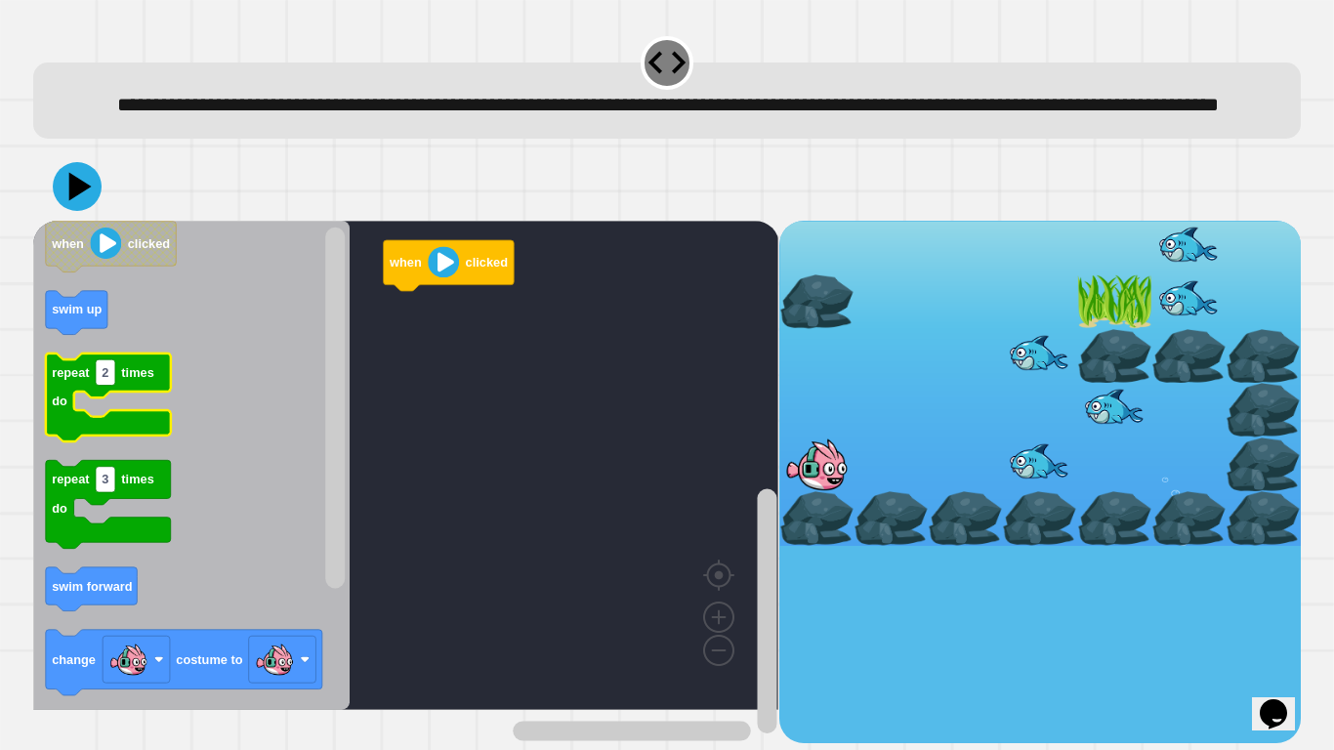
click at [190, 430] on icon "Blockly Workspace" at bounding box center [191, 465] width 316 height 489
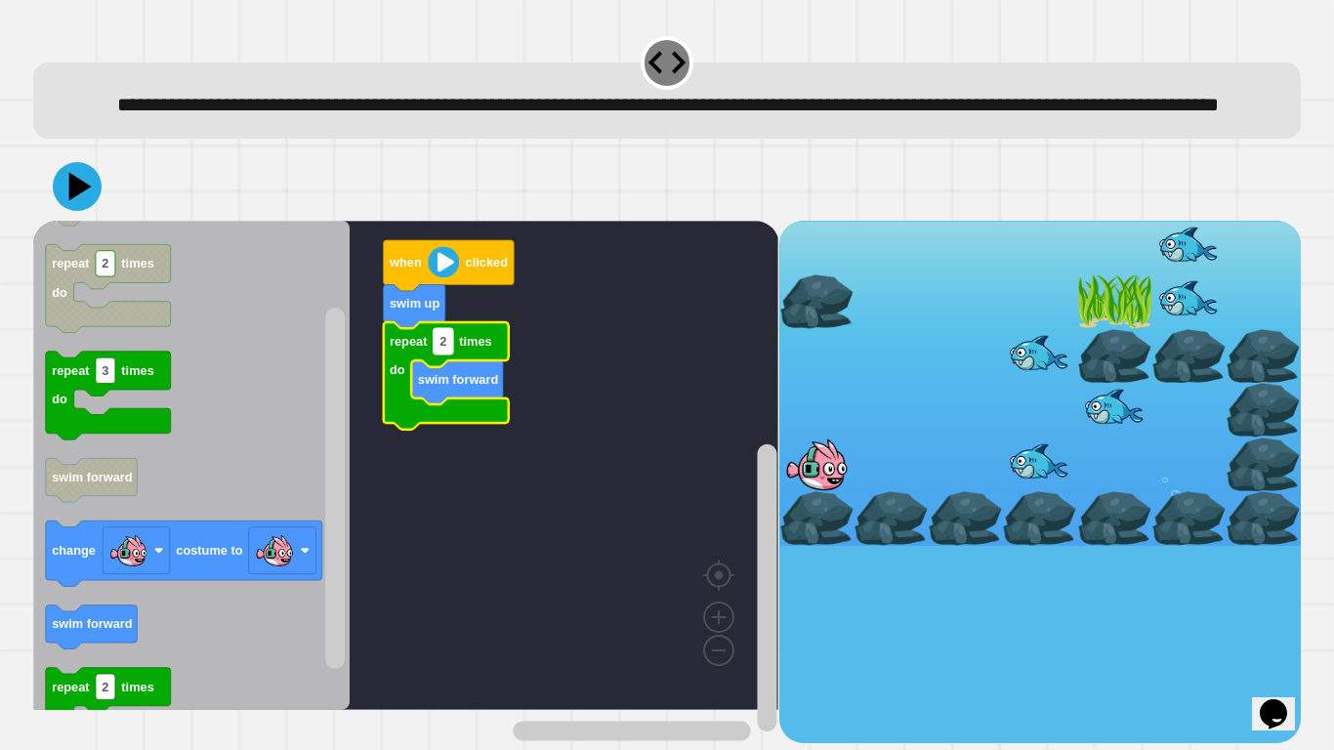
click at [452, 353] on rect "Blockly Workspace" at bounding box center [444, 340] width 20 height 25
type input "*"
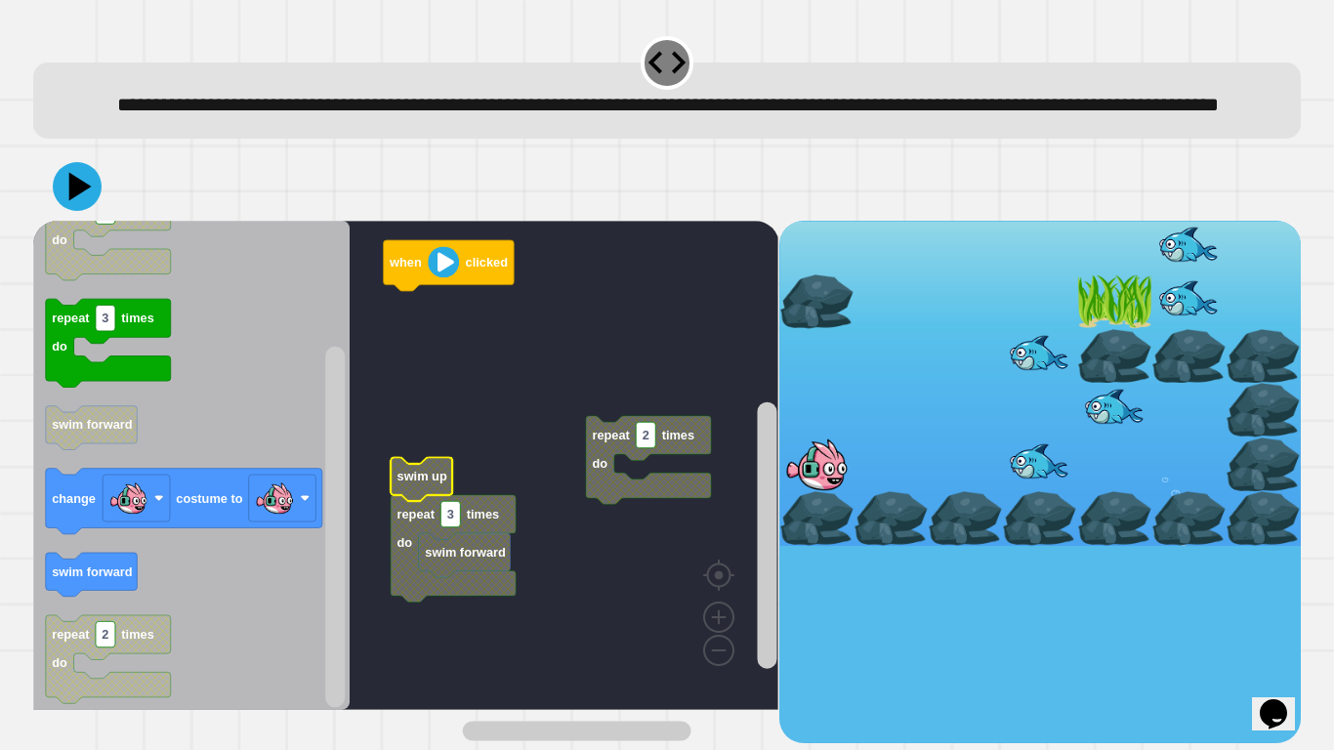
click at [427, 483] on text "swim up" at bounding box center [422, 476] width 50 height 15
click at [463, 546] on icon "Blockly Workspace" at bounding box center [453, 548] width 125 height 107
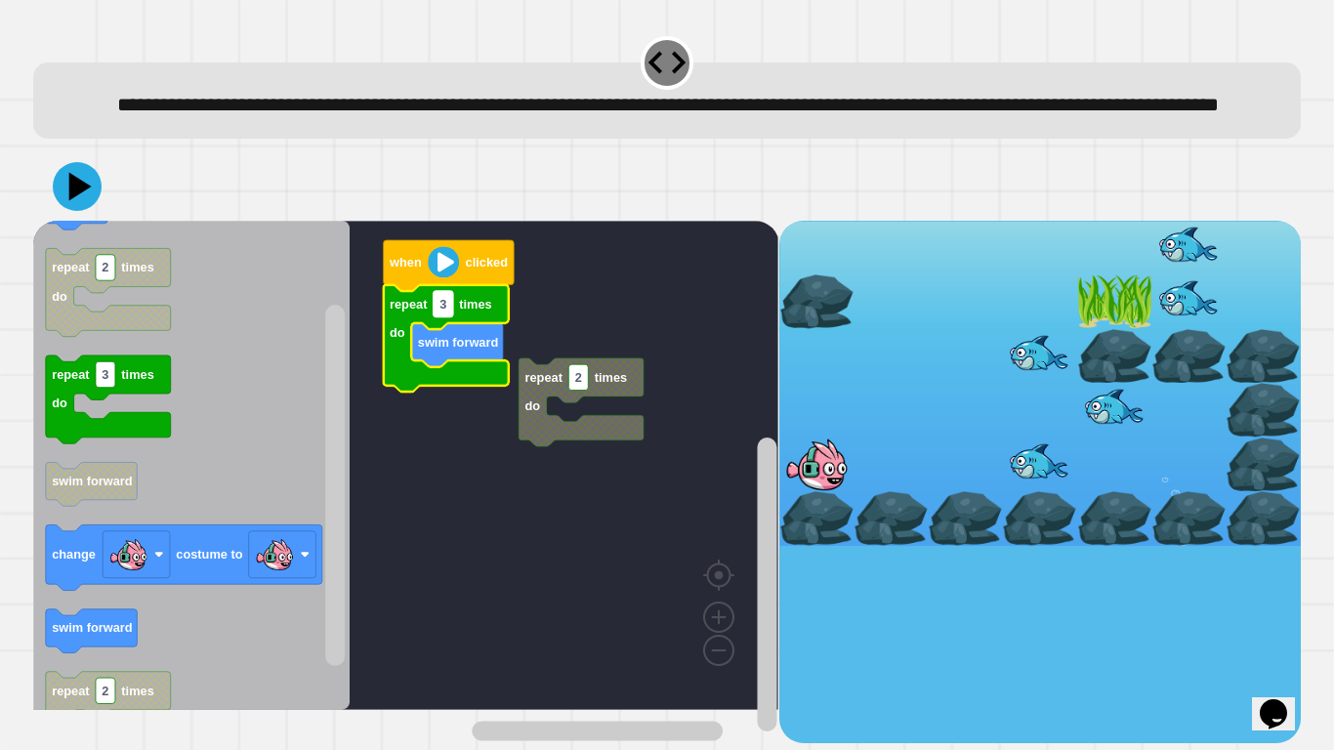
click at [449, 316] on rect "Blockly Workspace" at bounding box center [444, 303] width 20 height 25
type input "*"
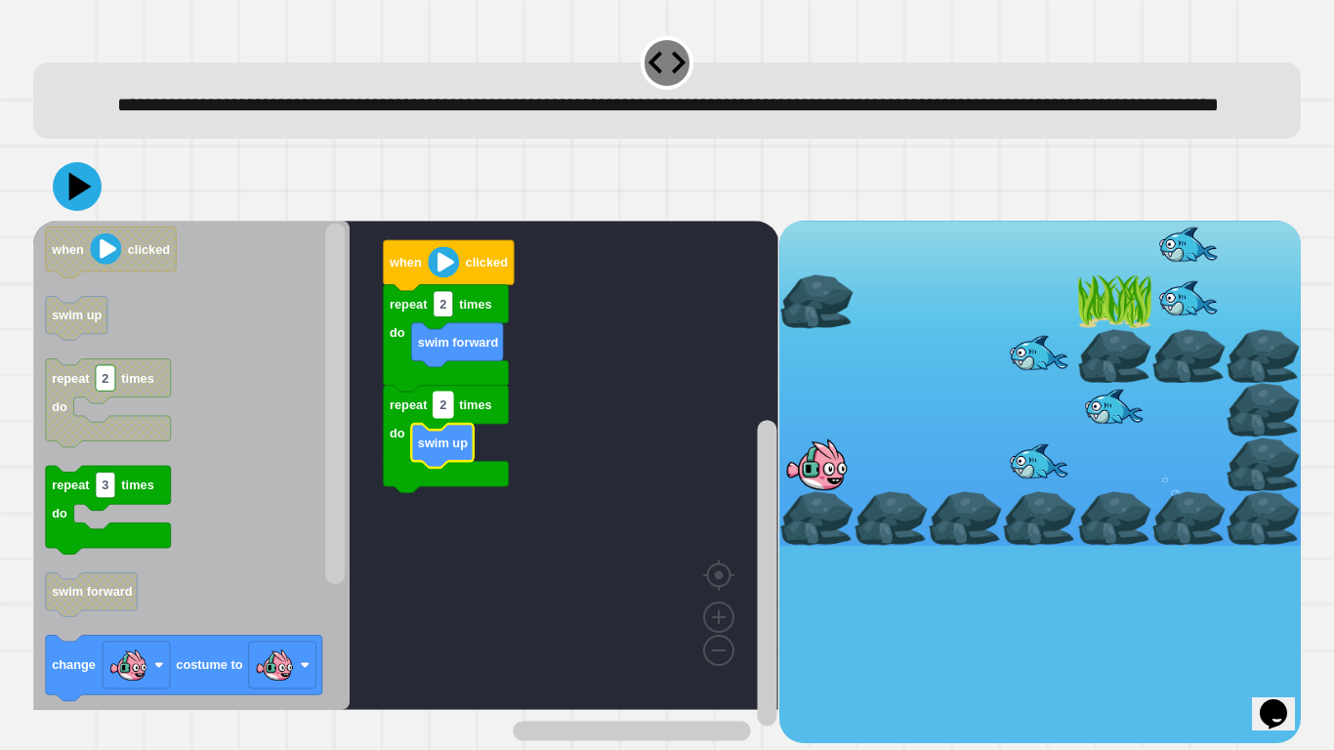
click at [444, 412] on text "2" at bounding box center [442, 404] width 7 height 15
type input "*"
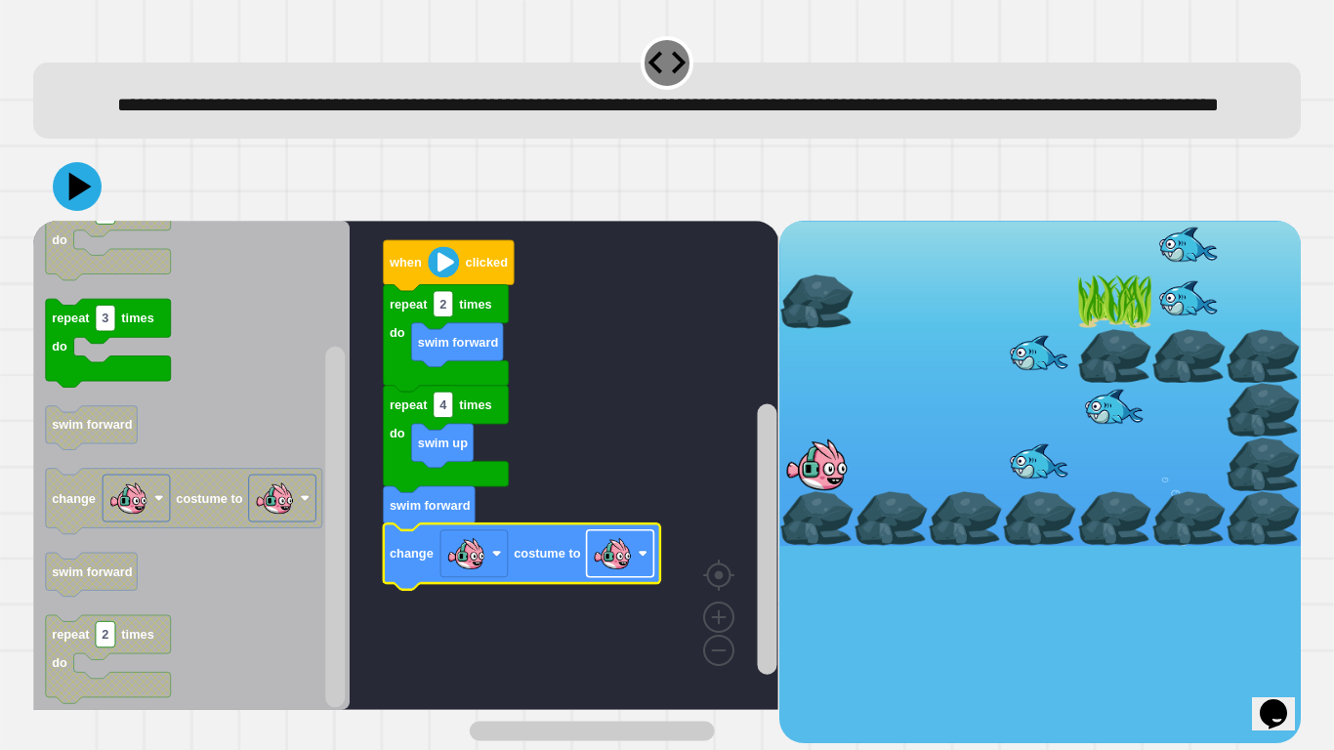
click at [625, 573] on image "Blockly Workspace" at bounding box center [612, 553] width 39 height 39
click at [81, 204] on icon at bounding box center [80, 187] width 27 height 34
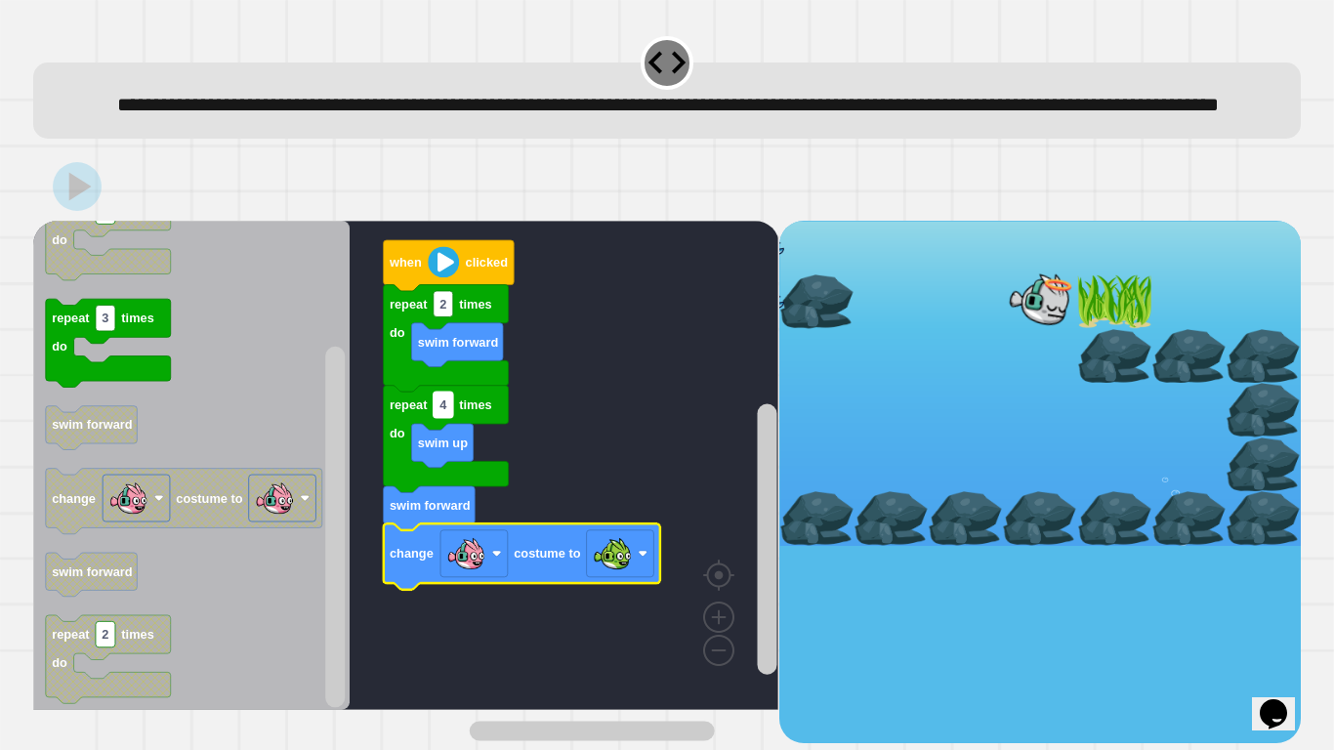
click at [452, 417] on rect "Blockly Workspace" at bounding box center [444, 404] width 20 height 25
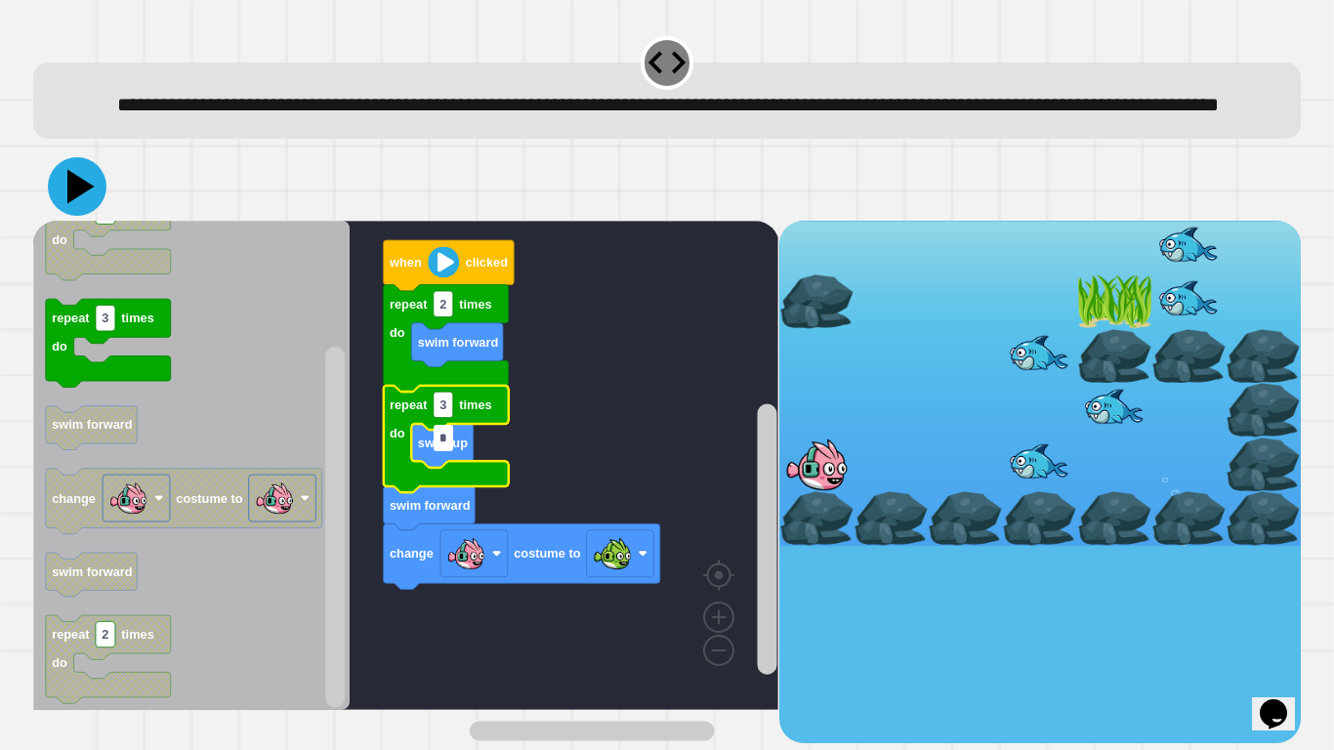
type input "*"
click at [71, 204] on icon at bounding box center [80, 187] width 27 height 34
